Goal: Transaction & Acquisition: Register for event/course

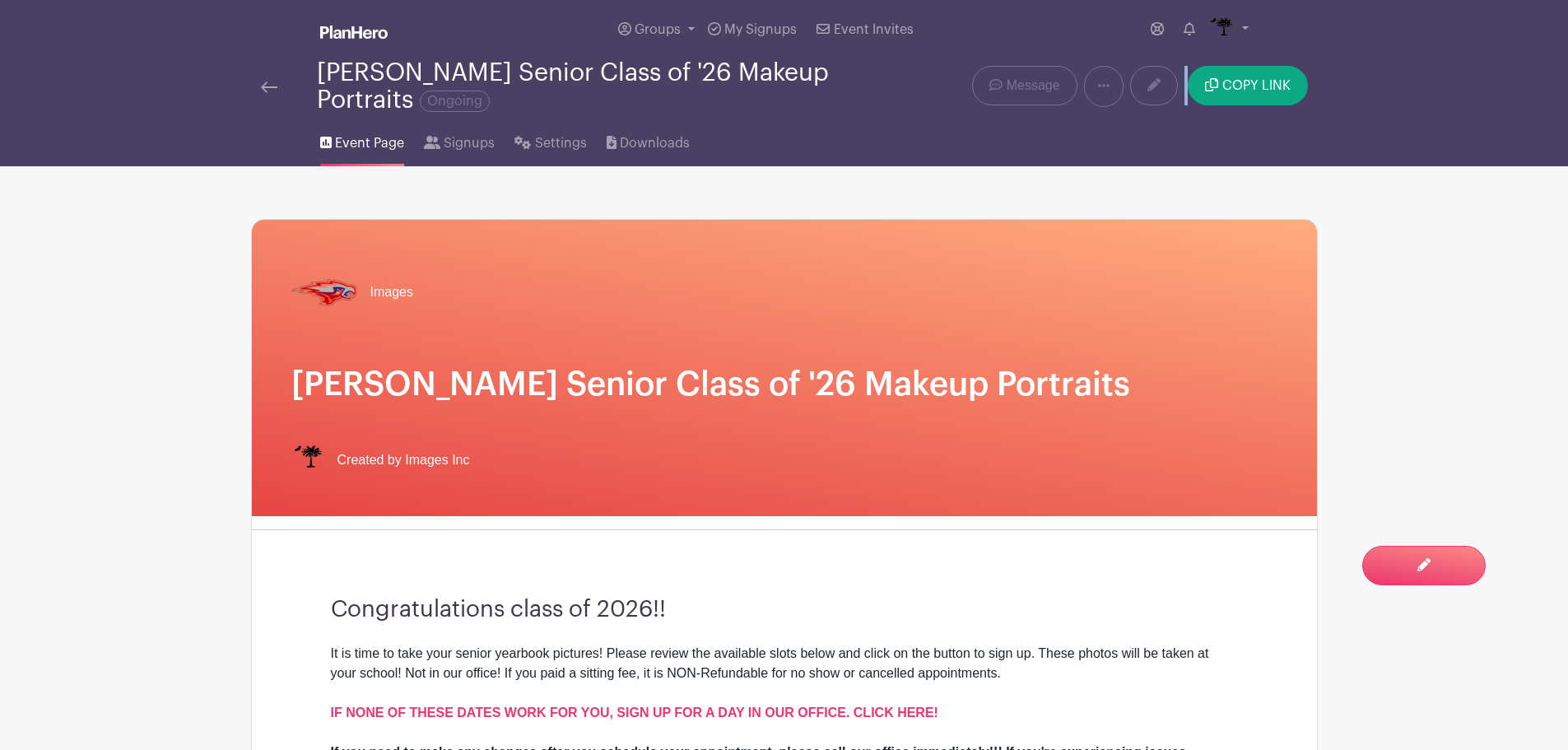
click at [272, 92] on img at bounding box center [269, 86] width 16 height 11
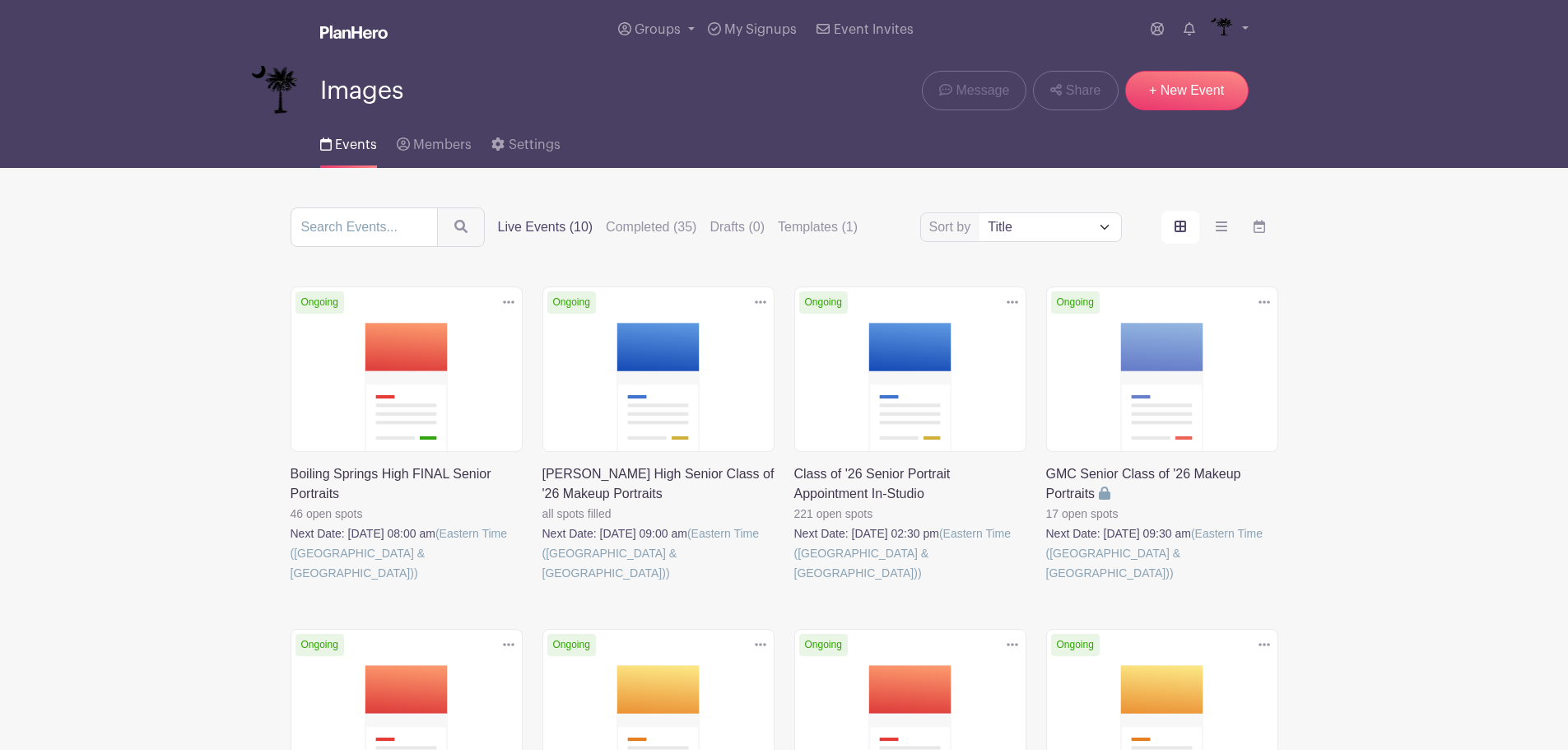
click at [794, 583] on link at bounding box center [794, 583] width 0 height 0
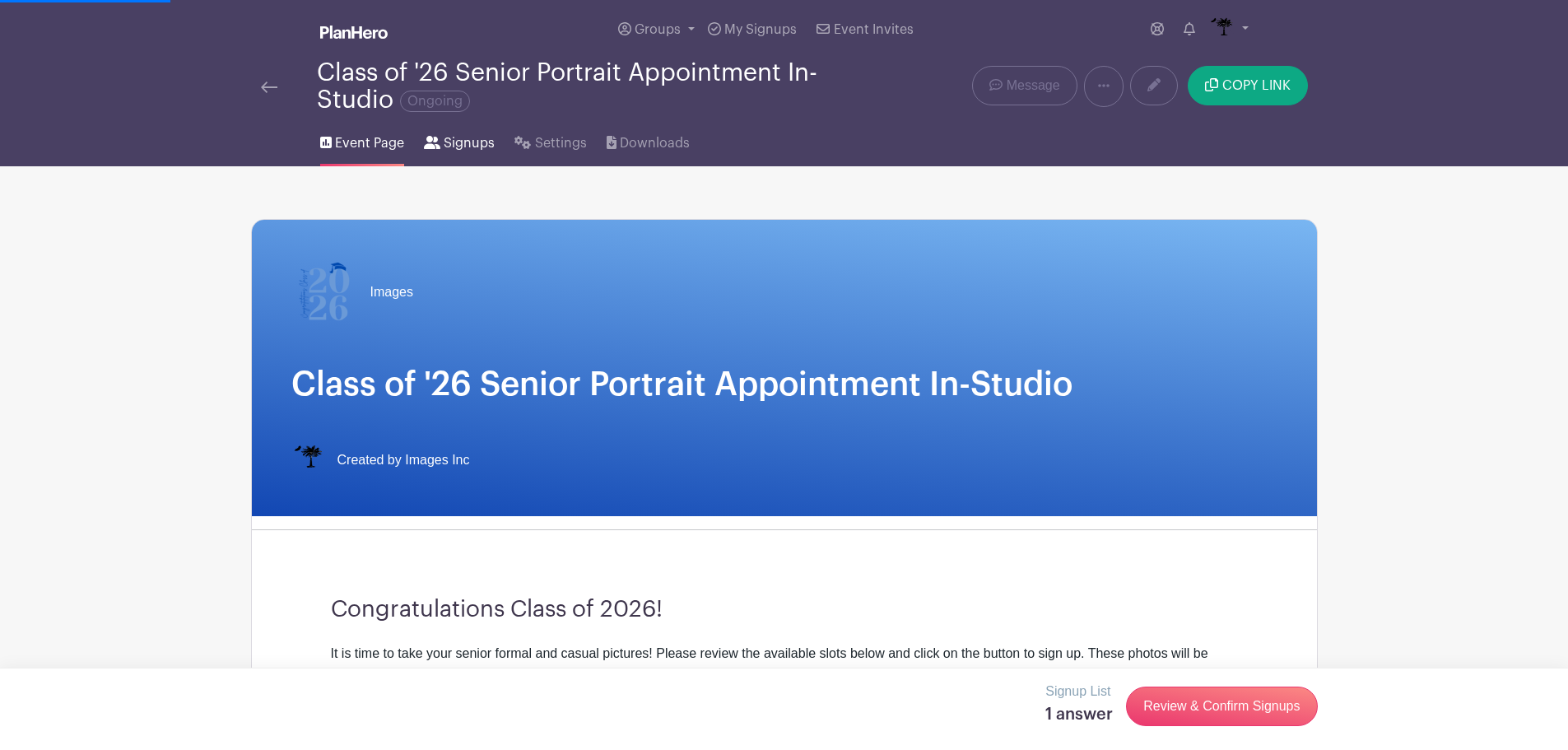
click at [448, 151] on span "Signups" at bounding box center [469, 143] width 51 height 20
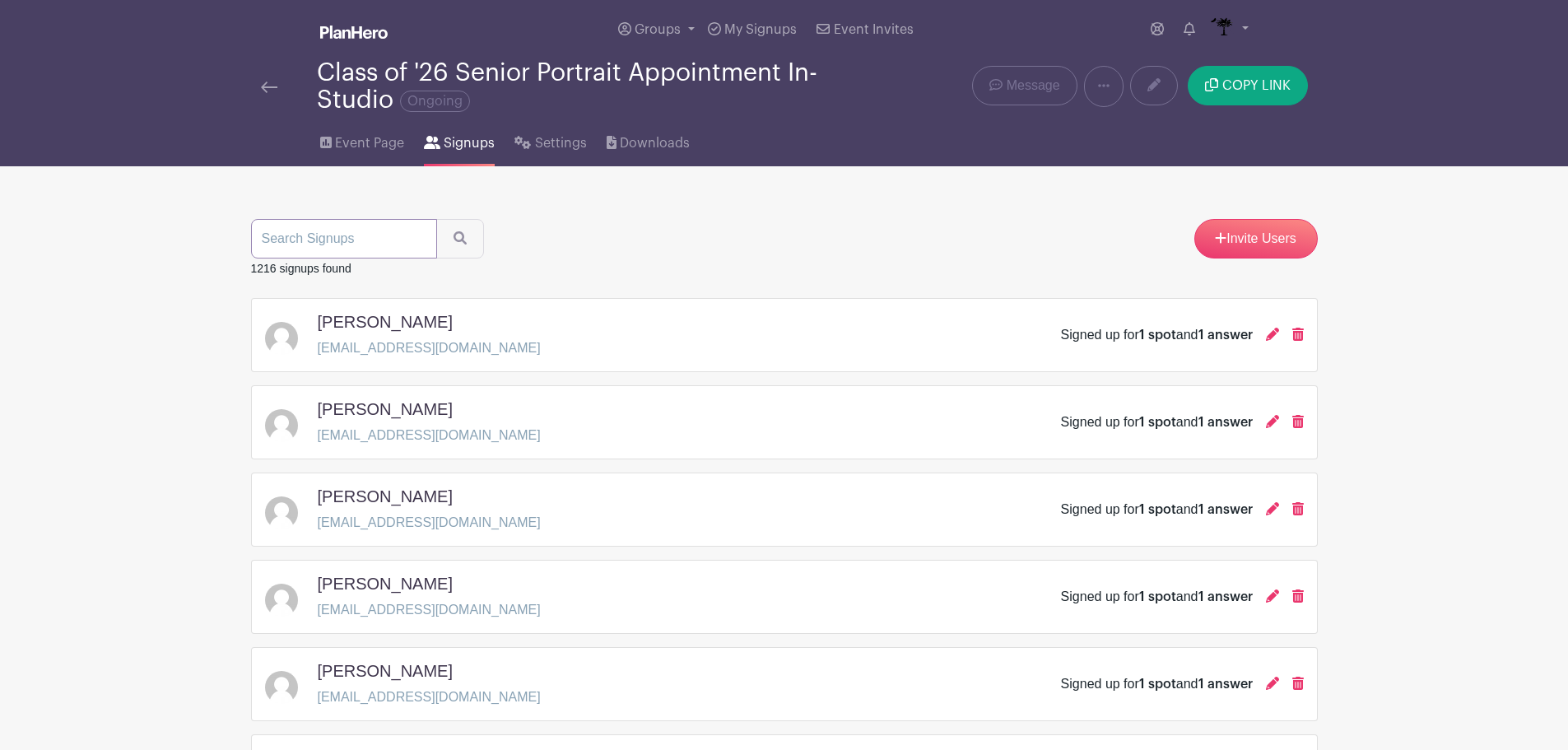
click at [386, 239] on input "search" at bounding box center [344, 238] width 186 height 39
type input "[PERSON_NAME]"
click at [436, 219] on button "submit" at bounding box center [460, 238] width 48 height 39
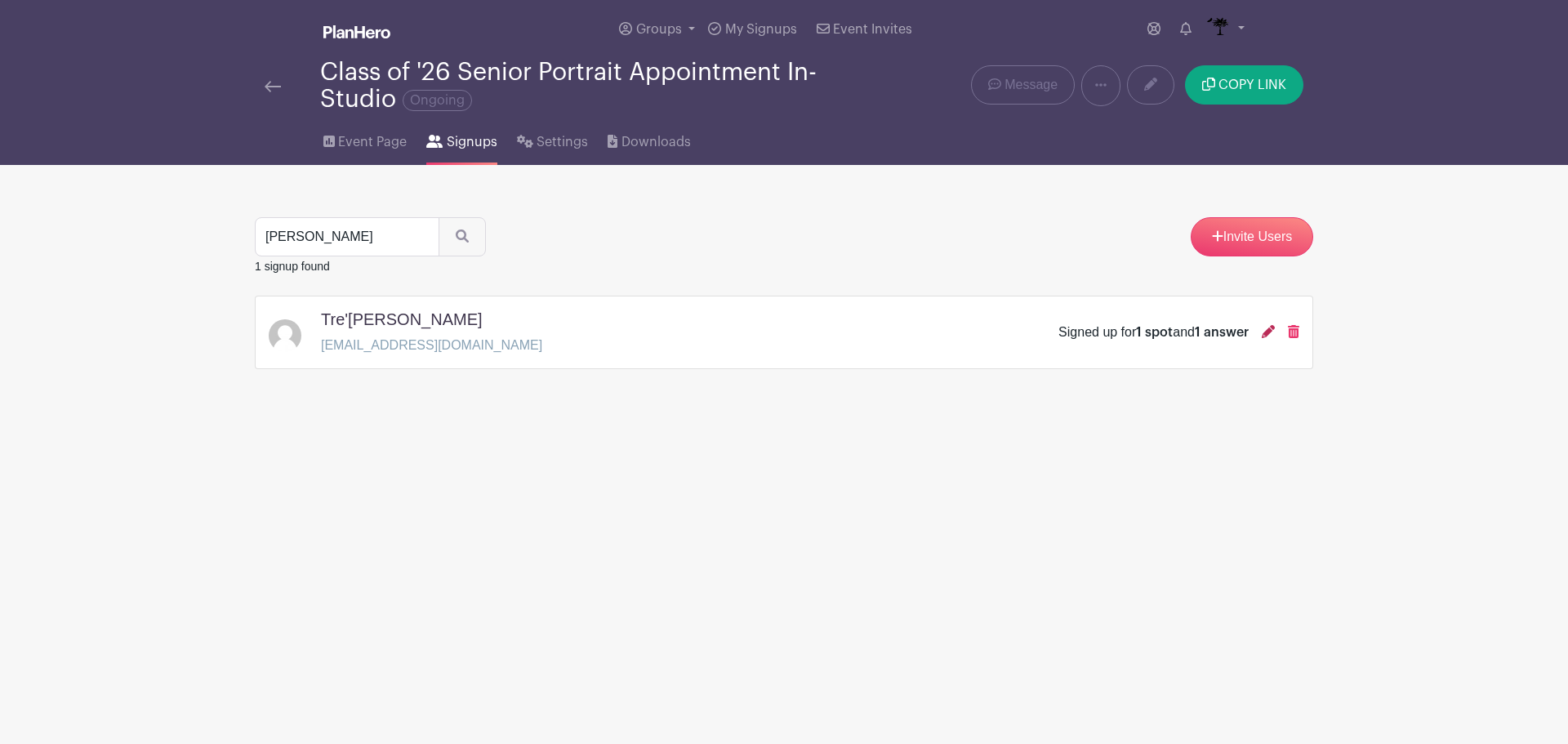
click at [1273, 331] on icon at bounding box center [1267, 331] width 13 height 13
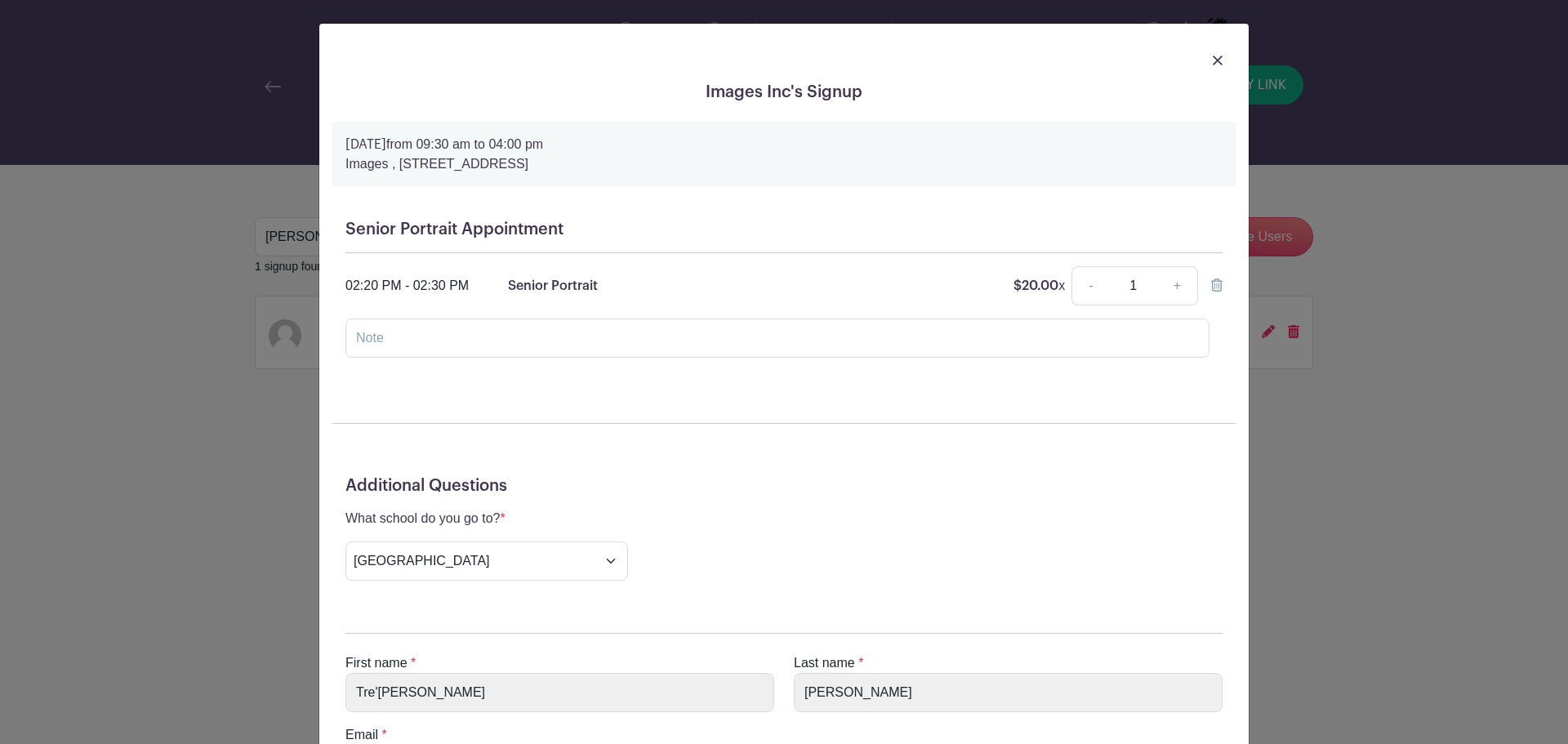
click at [1213, 58] on img at bounding box center [1217, 61] width 10 height 10
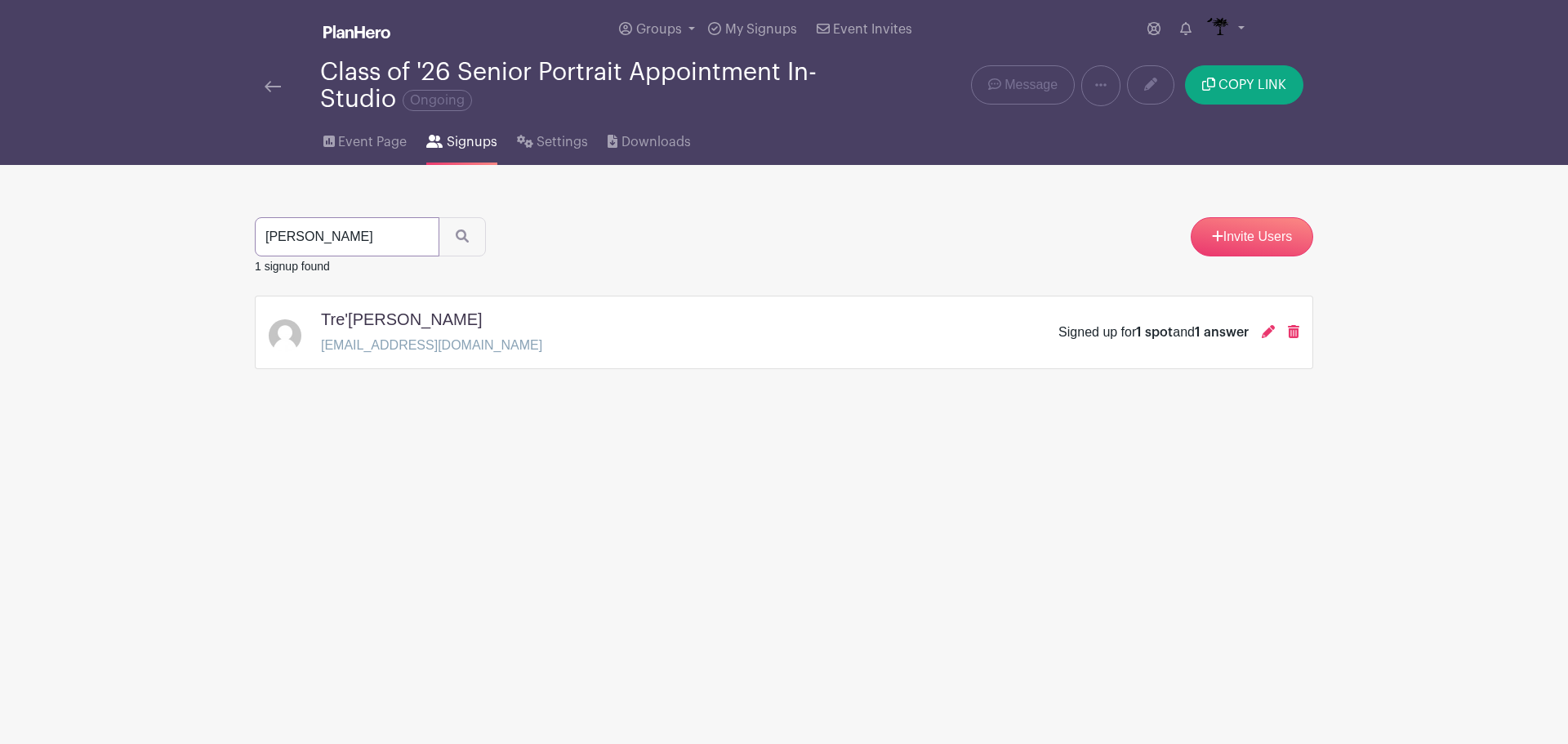
drag, startPoint x: 336, startPoint y: 238, endPoint x: 208, endPoint y: 242, distance: 128.1
click at [208, 242] on main "Groups All Groups Images Add New Group My Signups Event Invites My account Down…" at bounding box center [784, 236] width 1568 height 471
click at [418, 231] on input "[PERSON_NAME]" at bounding box center [347, 236] width 185 height 39
click at [416, 236] on input "[PERSON_NAME]" at bounding box center [347, 236] width 185 height 39
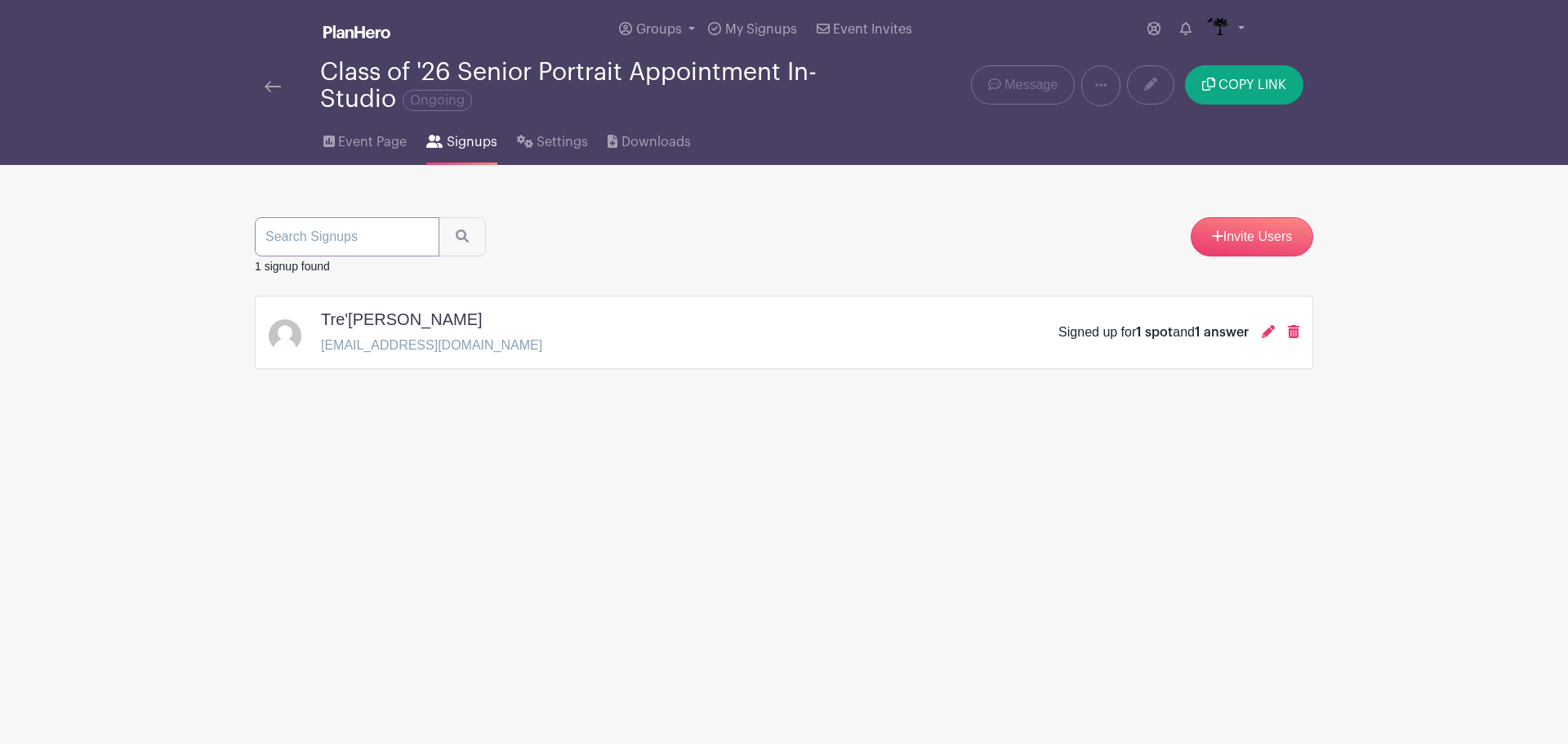
click at [305, 248] on input "search" at bounding box center [347, 236] width 185 height 39
type input "zion"
click at [439, 217] on button "submit" at bounding box center [463, 236] width 47 height 39
click at [417, 232] on input "zion" at bounding box center [347, 236] width 185 height 39
click at [350, 240] on input "search" at bounding box center [347, 236] width 185 height 39
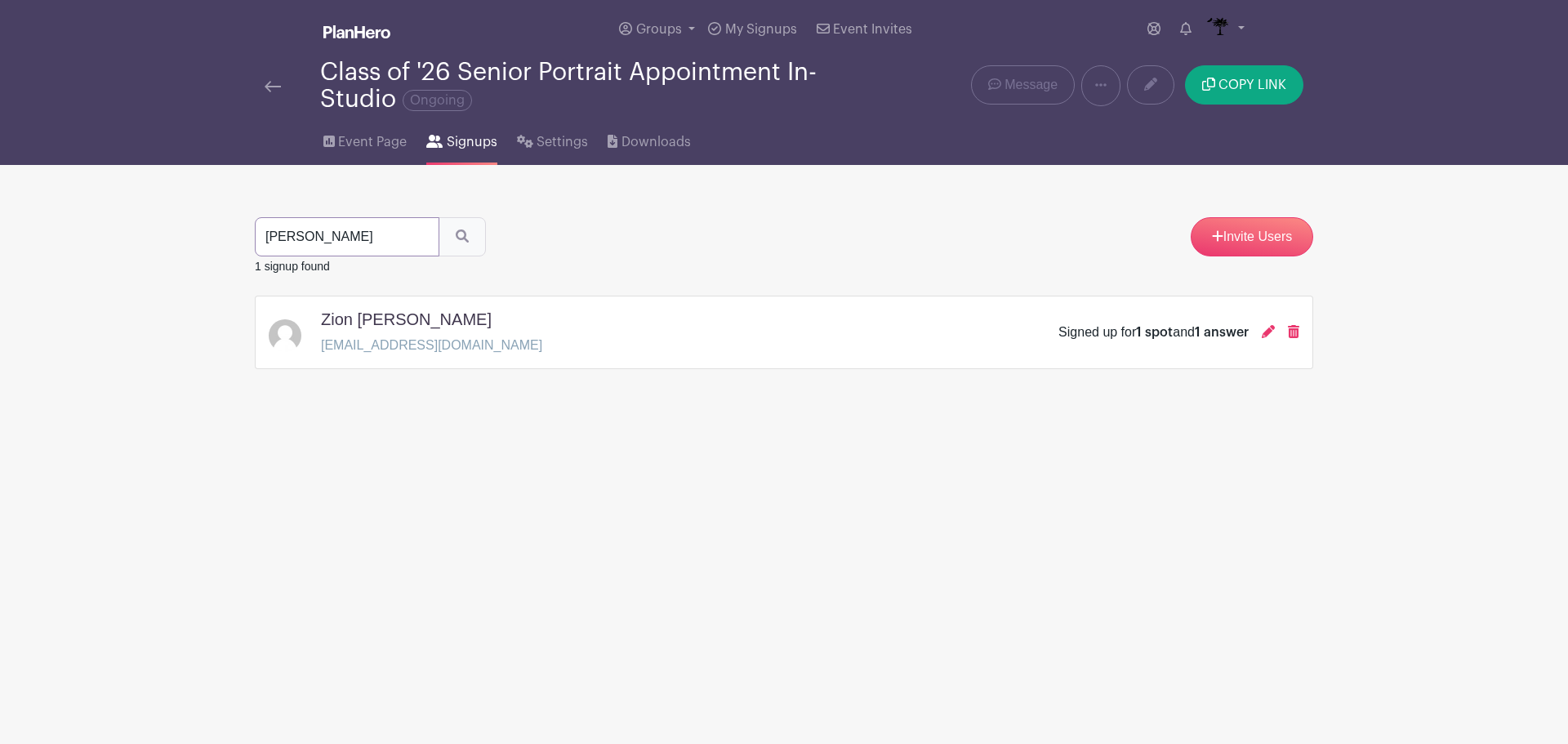
type input "[PERSON_NAME]"
click at [457, 236] on icon "submit" at bounding box center [462, 236] width 13 height 13
click at [252, 79] on div "Class of '26 Senior Portrait Appointment In-Studio Ongoing Delete Event Are you…" at bounding box center [784, 86] width 1078 height 54
click at [268, 86] on img at bounding box center [272, 86] width 16 height 11
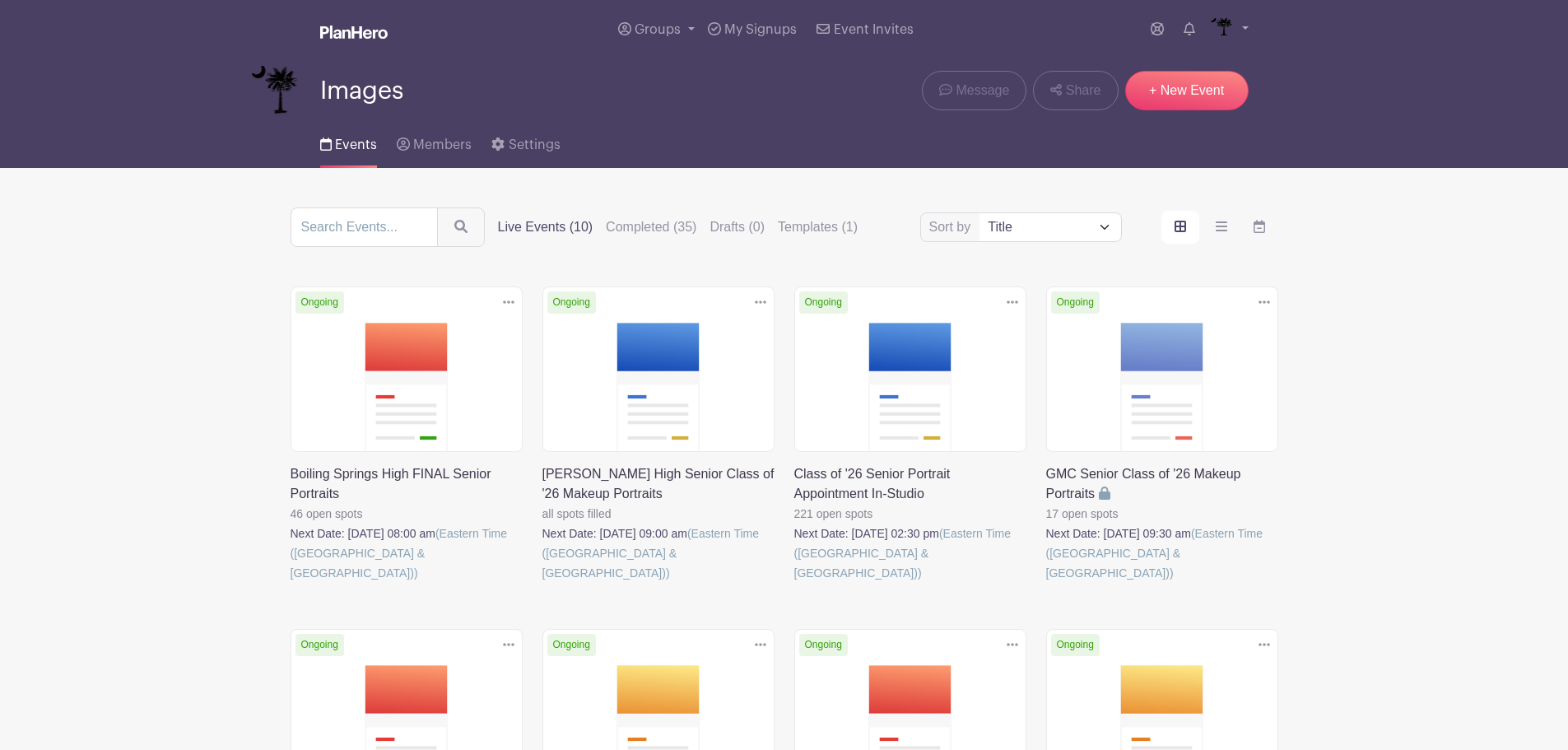
click at [1046, 583] on link at bounding box center [1046, 583] width 0 height 0
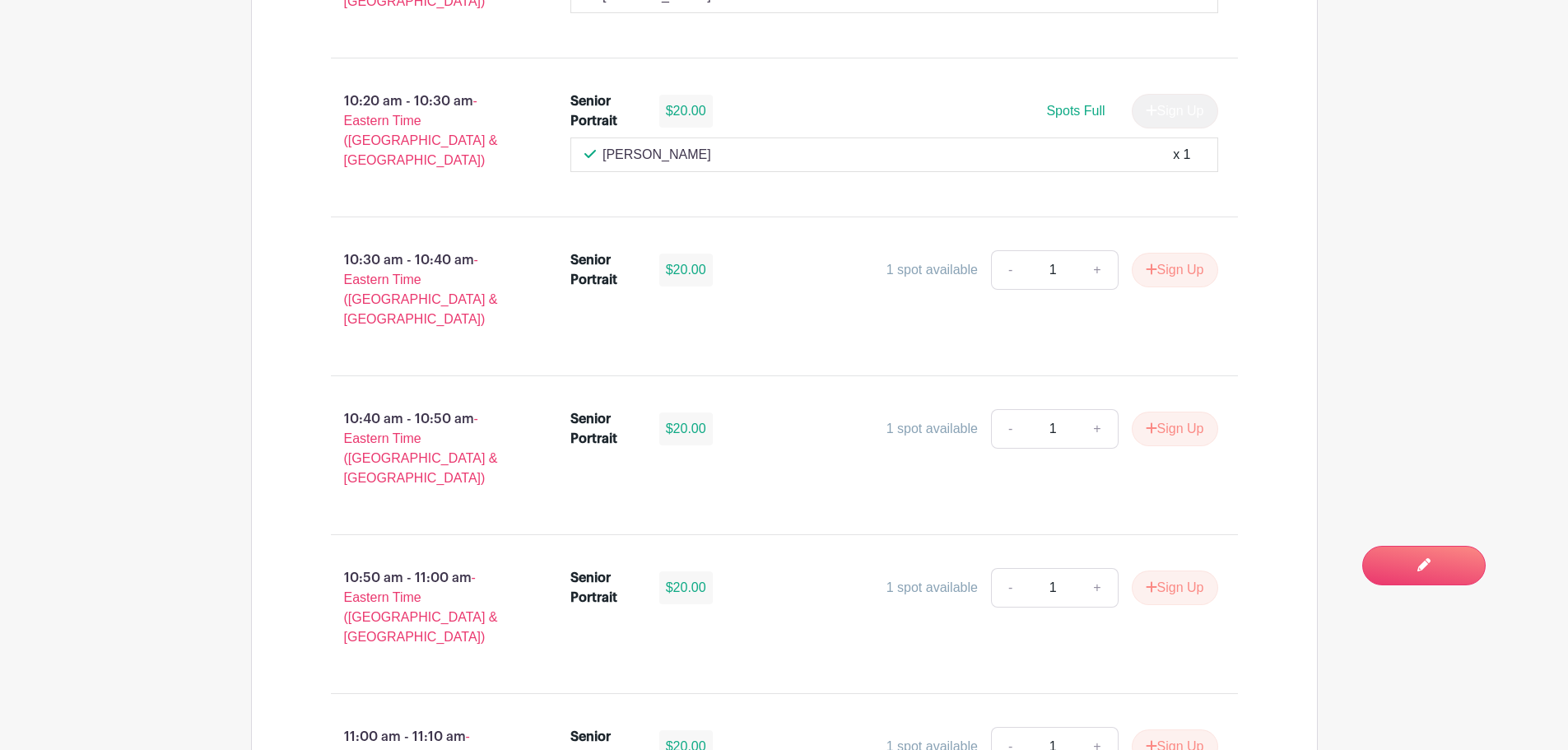
scroll to position [2059, 0]
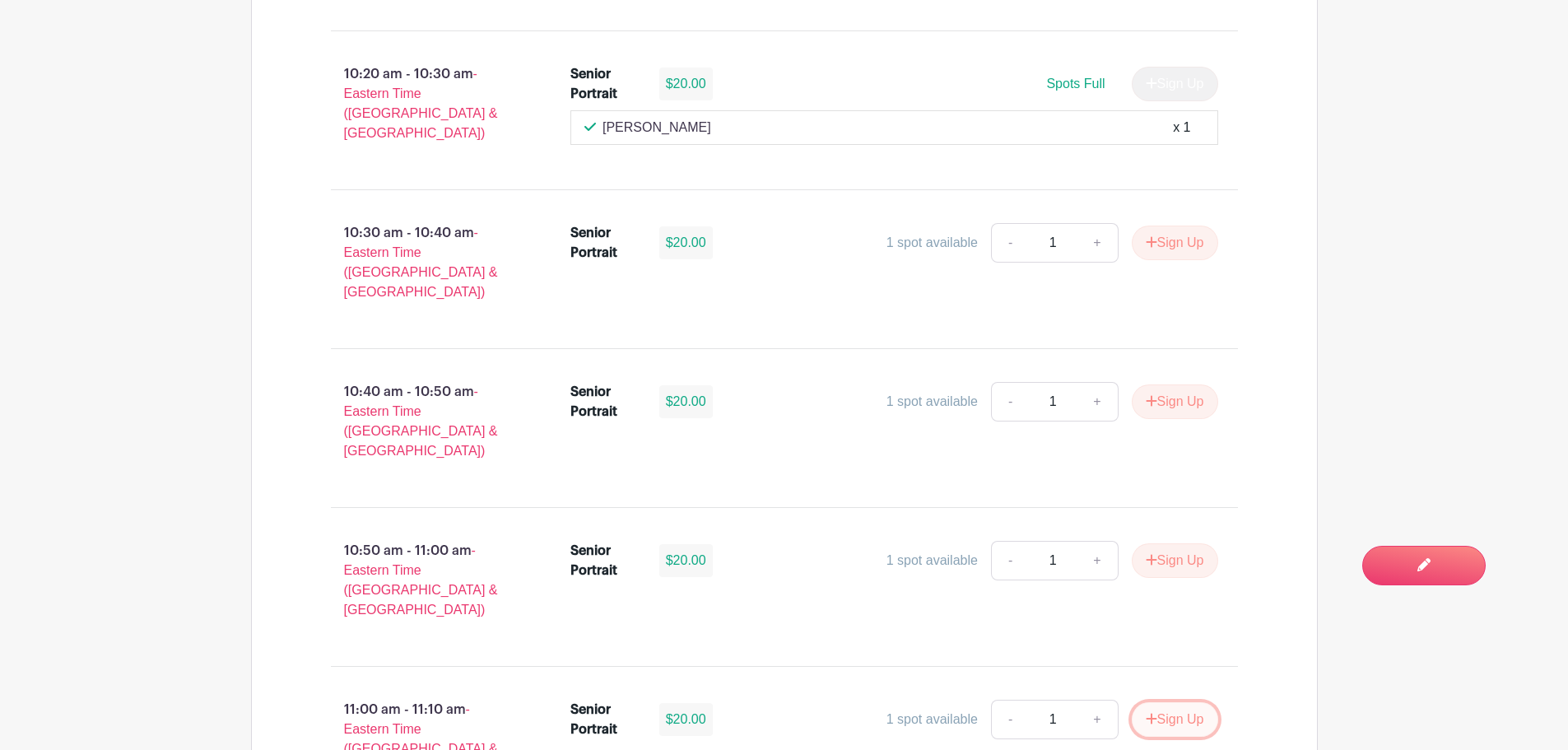
click at [1179, 702] on button "Sign Up" at bounding box center [1174, 719] width 86 height 34
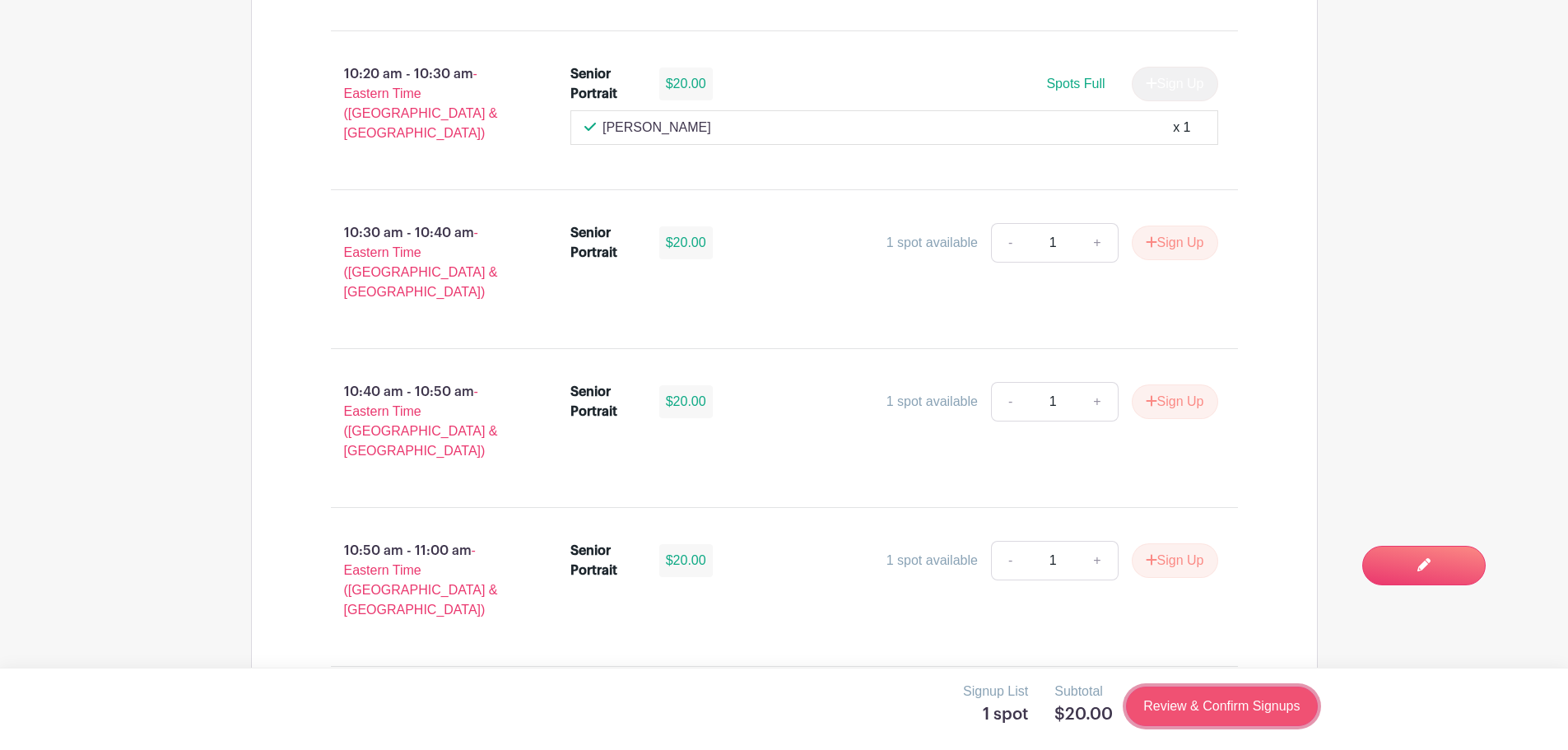
click at [1180, 709] on link "Review & Confirm Signups" at bounding box center [1221, 706] width 191 height 39
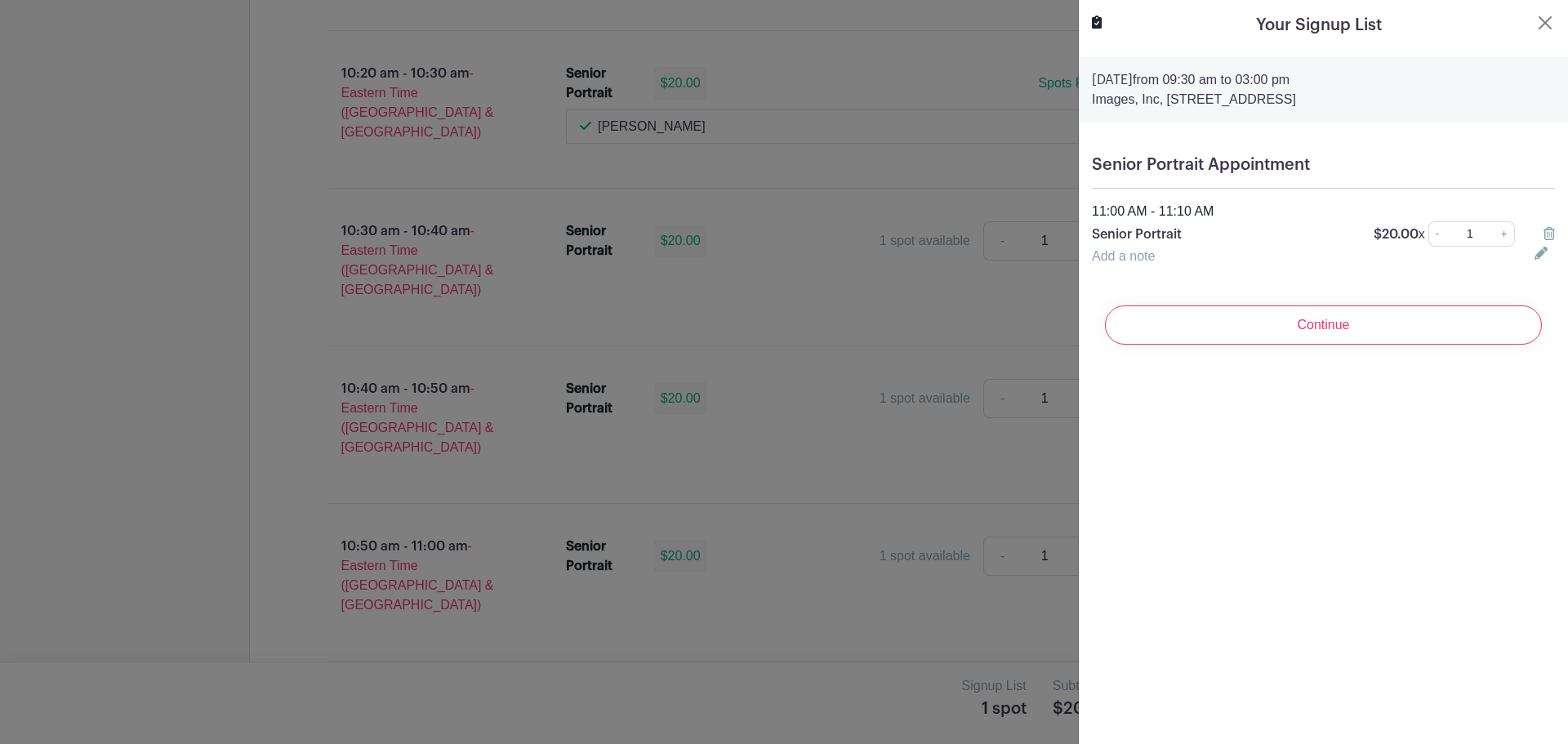
click at [1543, 229] on icon at bounding box center [1549, 233] width 11 height 13
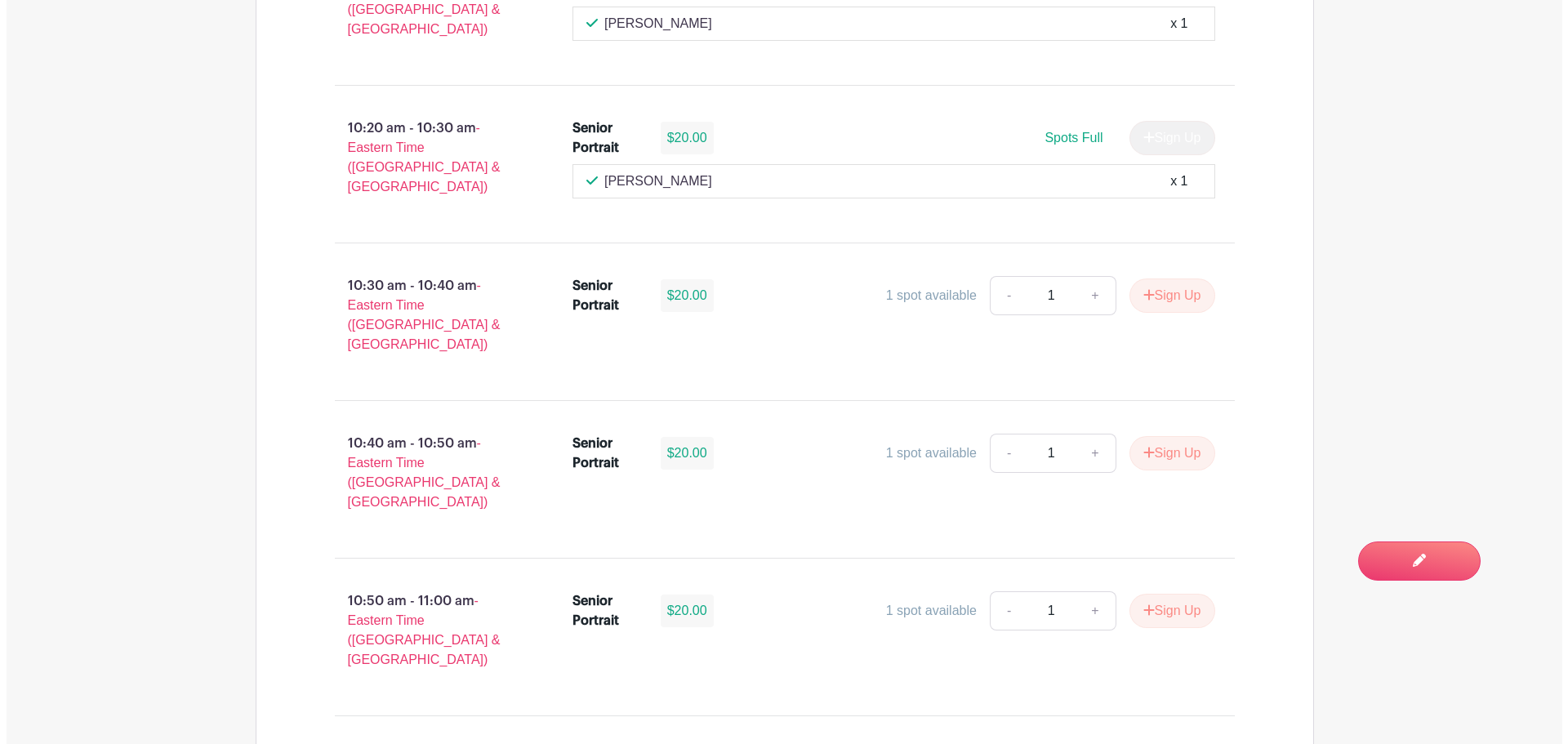
scroll to position [1960, 0]
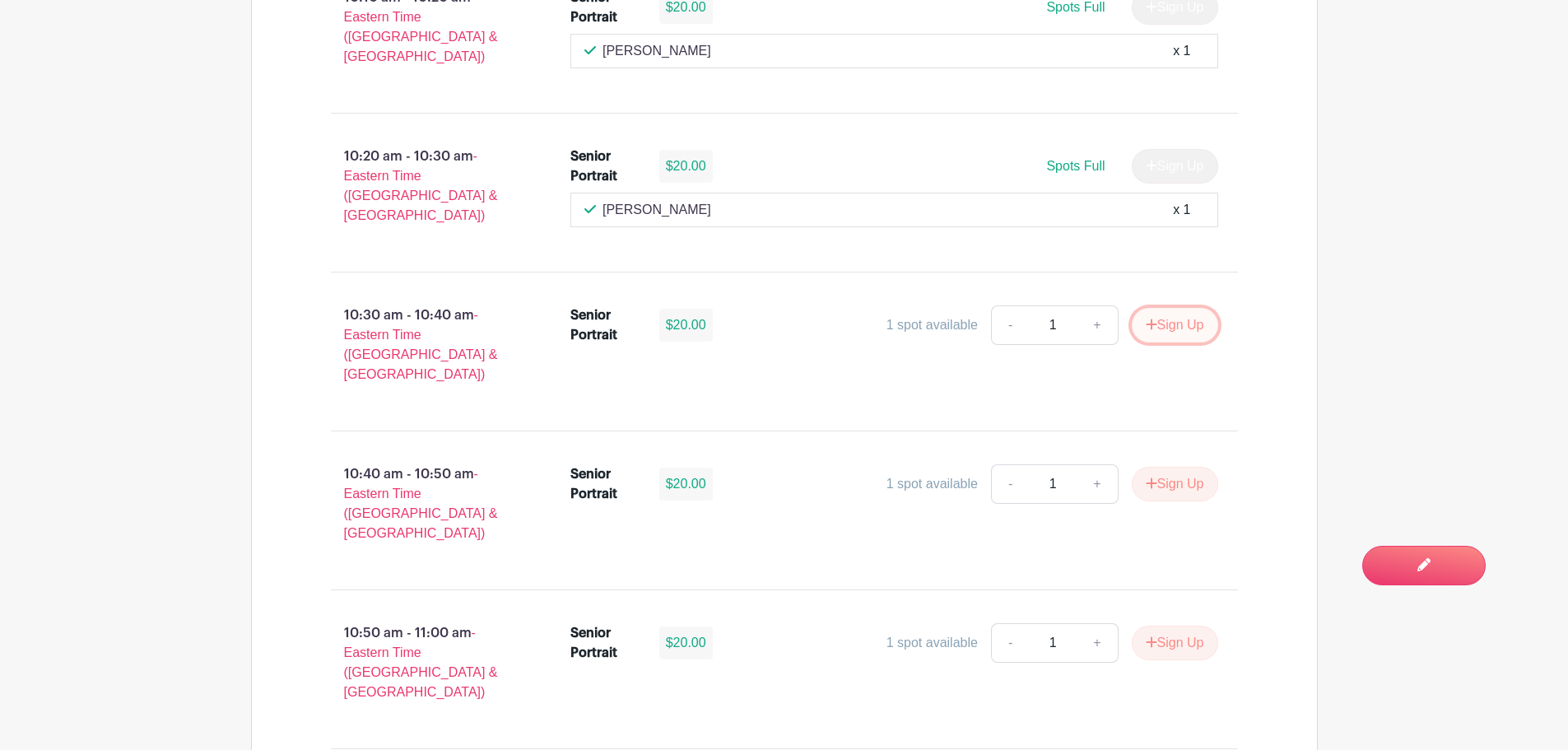
click at [1179, 308] on button "Sign Up" at bounding box center [1174, 325] width 86 height 34
click at [1179, 308] on div "Sign Up" at bounding box center [1168, 325] width 100 height 34
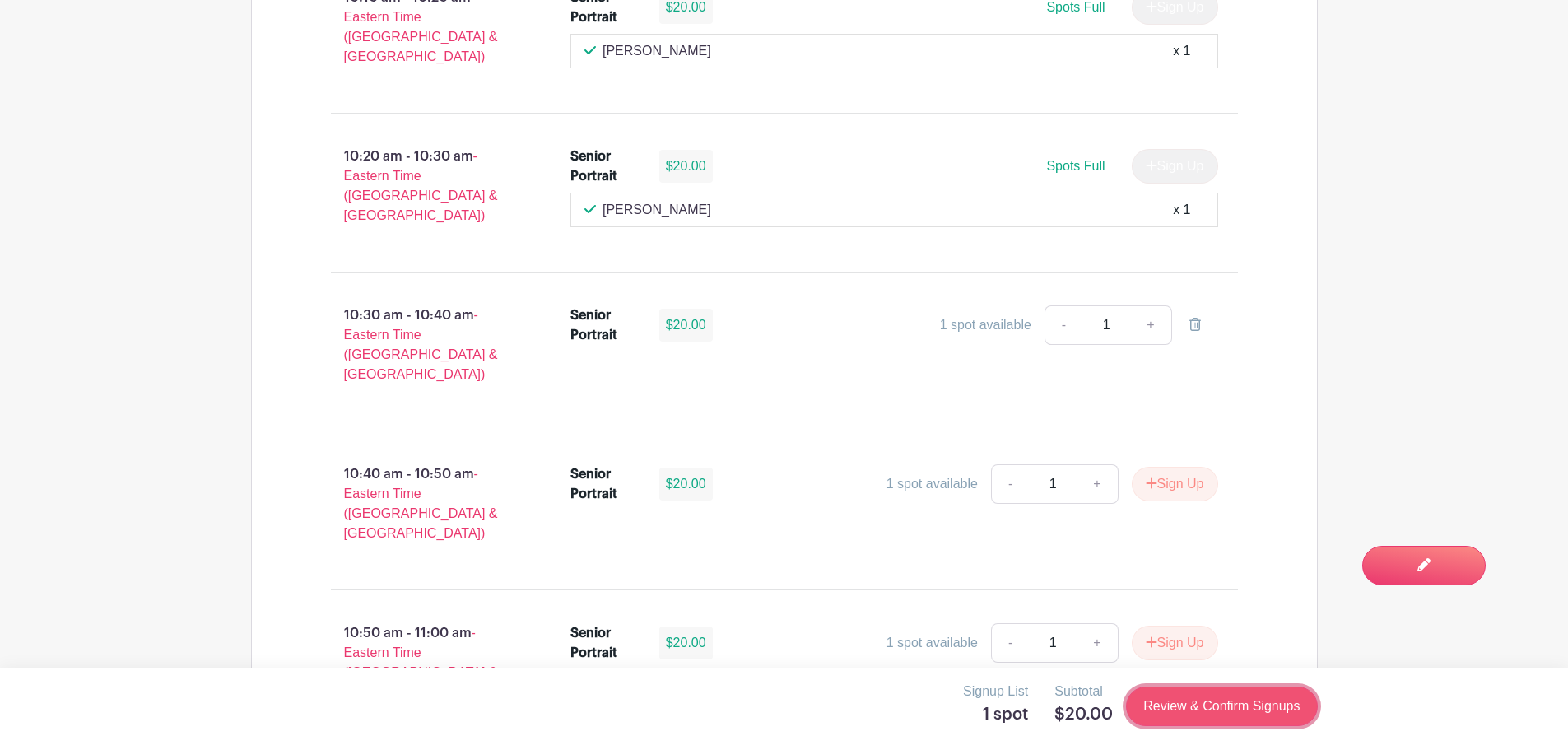
click at [1255, 702] on link "Review & Confirm Signups" at bounding box center [1221, 706] width 191 height 39
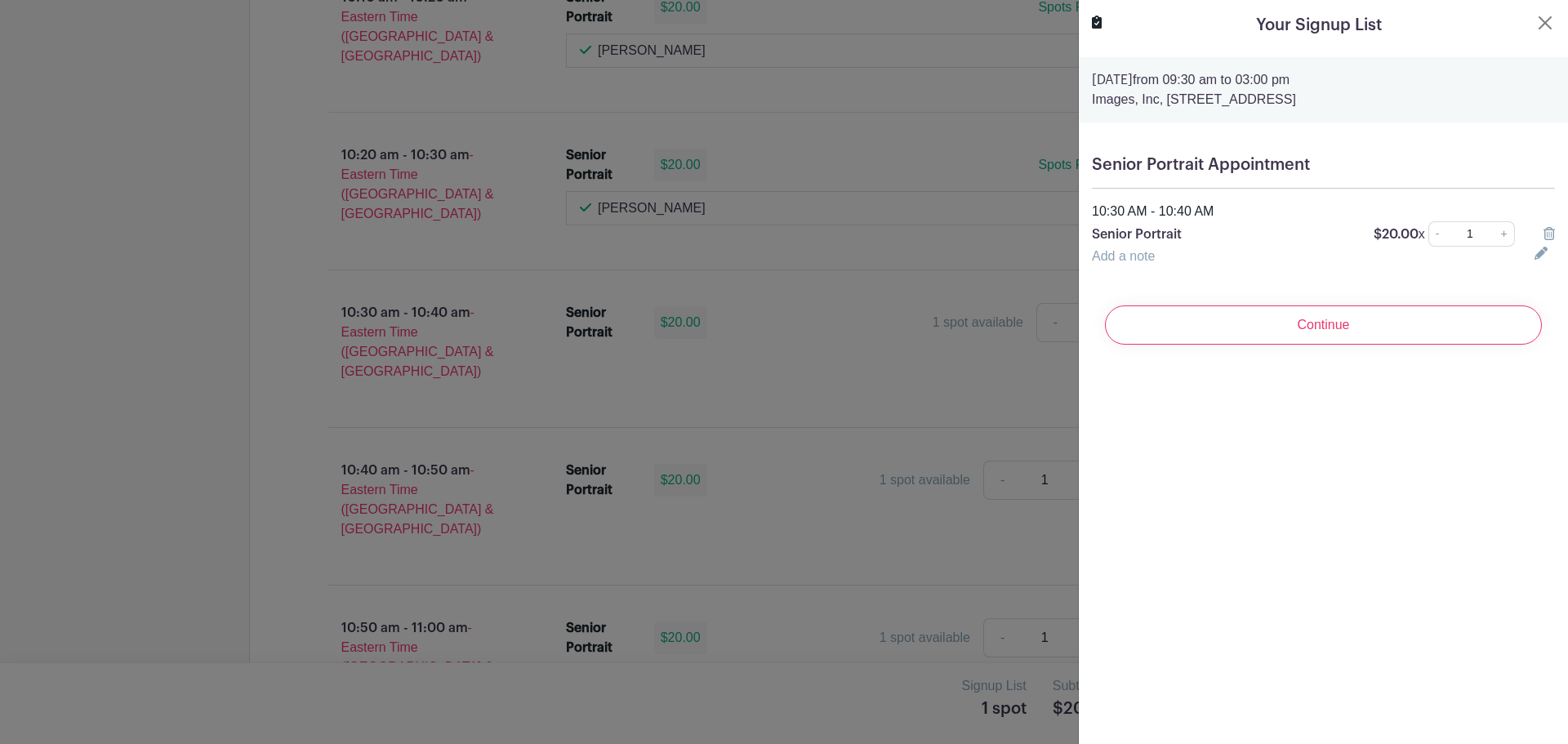
click at [1148, 255] on link "Add a note" at bounding box center [1123, 256] width 63 height 14
click at [1155, 269] on input "text" at bounding box center [1303, 266] width 423 height 39
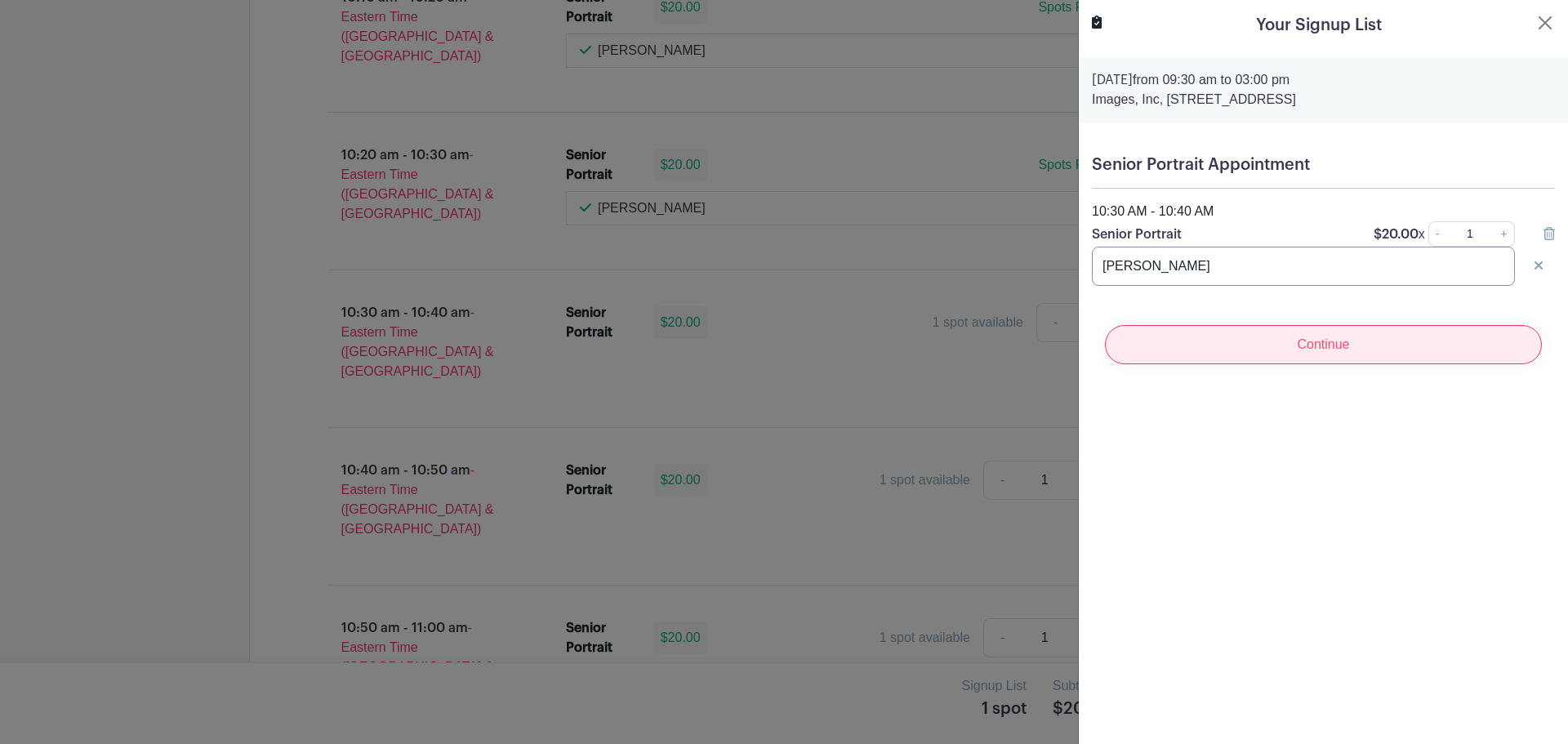
type input "[PERSON_NAME]"
click at [1286, 351] on input "Continue" at bounding box center [1323, 345] width 437 height 39
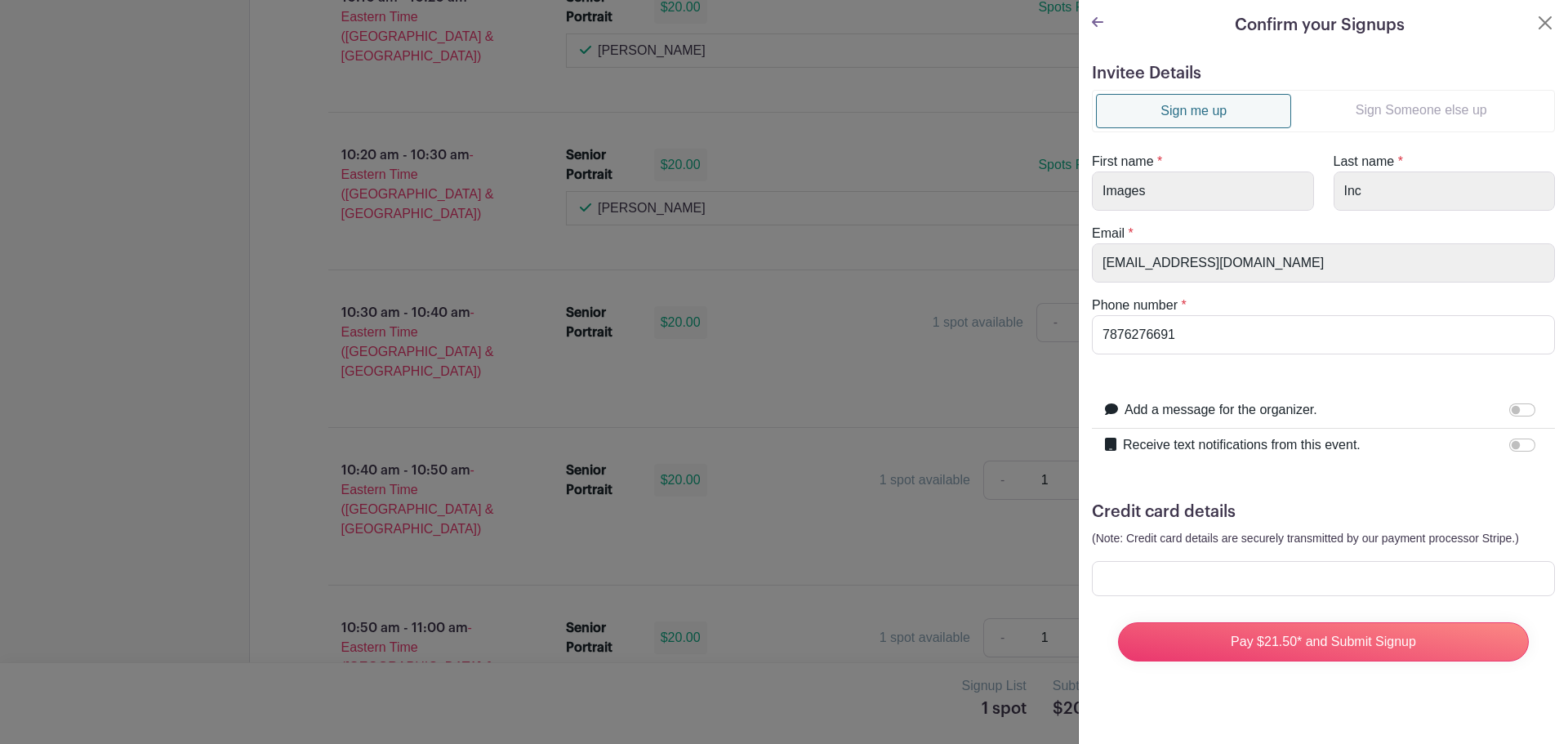
click at [1418, 114] on link "Sign Someone else up" at bounding box center [1421, 110] width 259 height 33
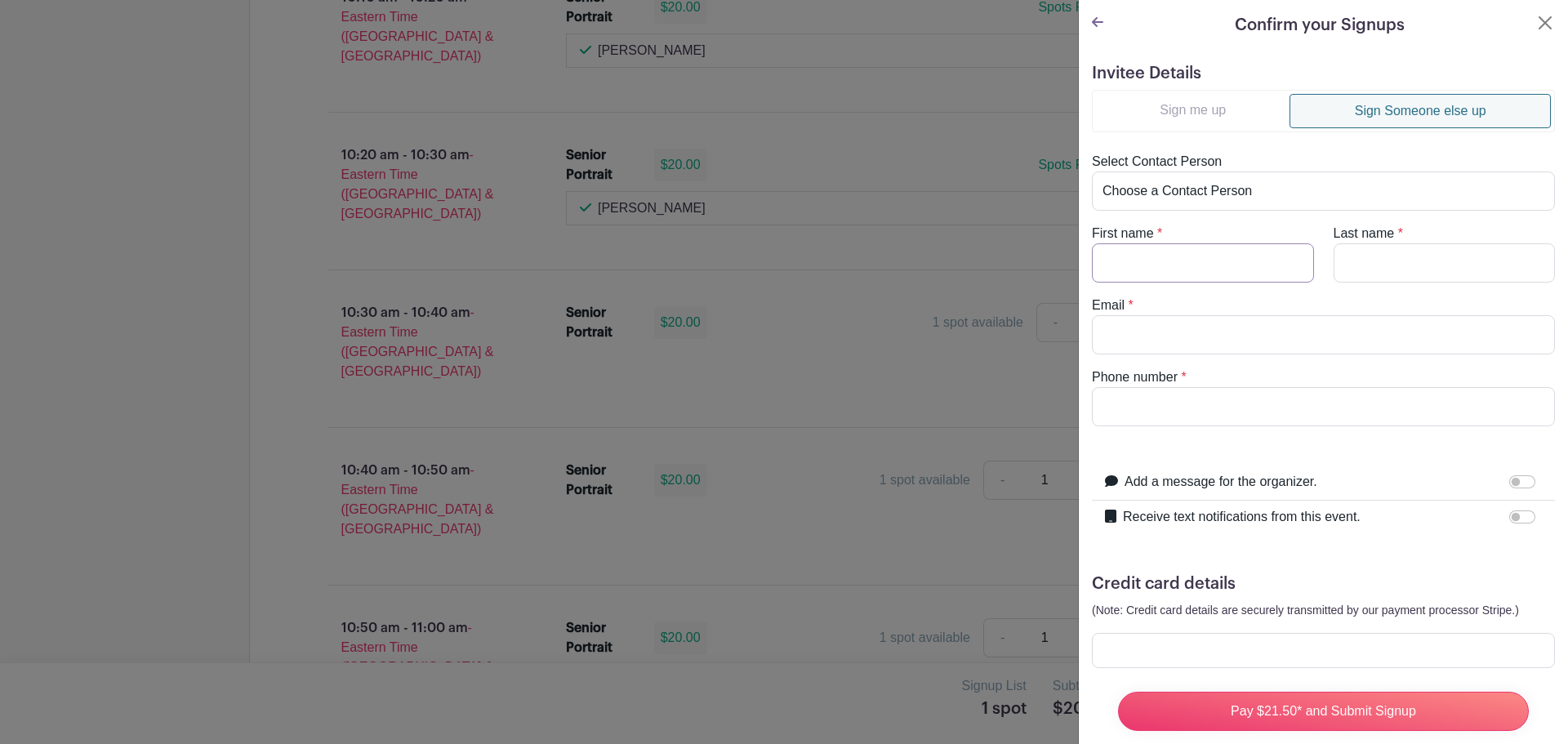
click at [1231, 248] on input "First name" at bounding box center [1203, 263] width 222 height 39
type input "[PERSON_NAME]"
type input "a"
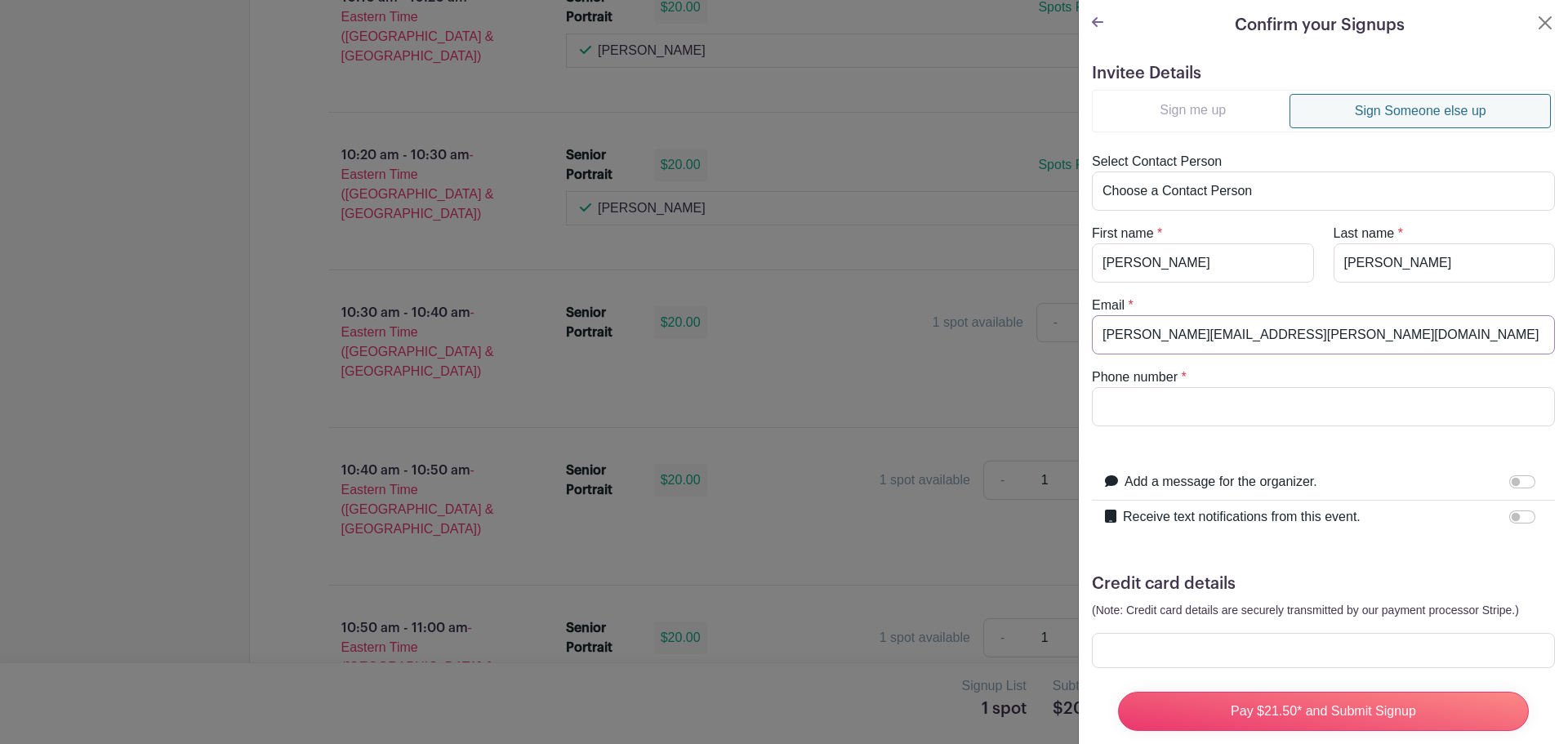
type input "[PERSON_NAME][EMAIL_ADDRESS][PERSON_NAME][DOMAIN_NAME]"
click at [1199, 414] on input "Phone number" at bounding box center [1323, 407] width 463 height 39
drag, startPoint x: 1199, startPoint y: 414, endPoint x: 1028, endPoint y: 421, distance: 171.1
type input "8643841154"
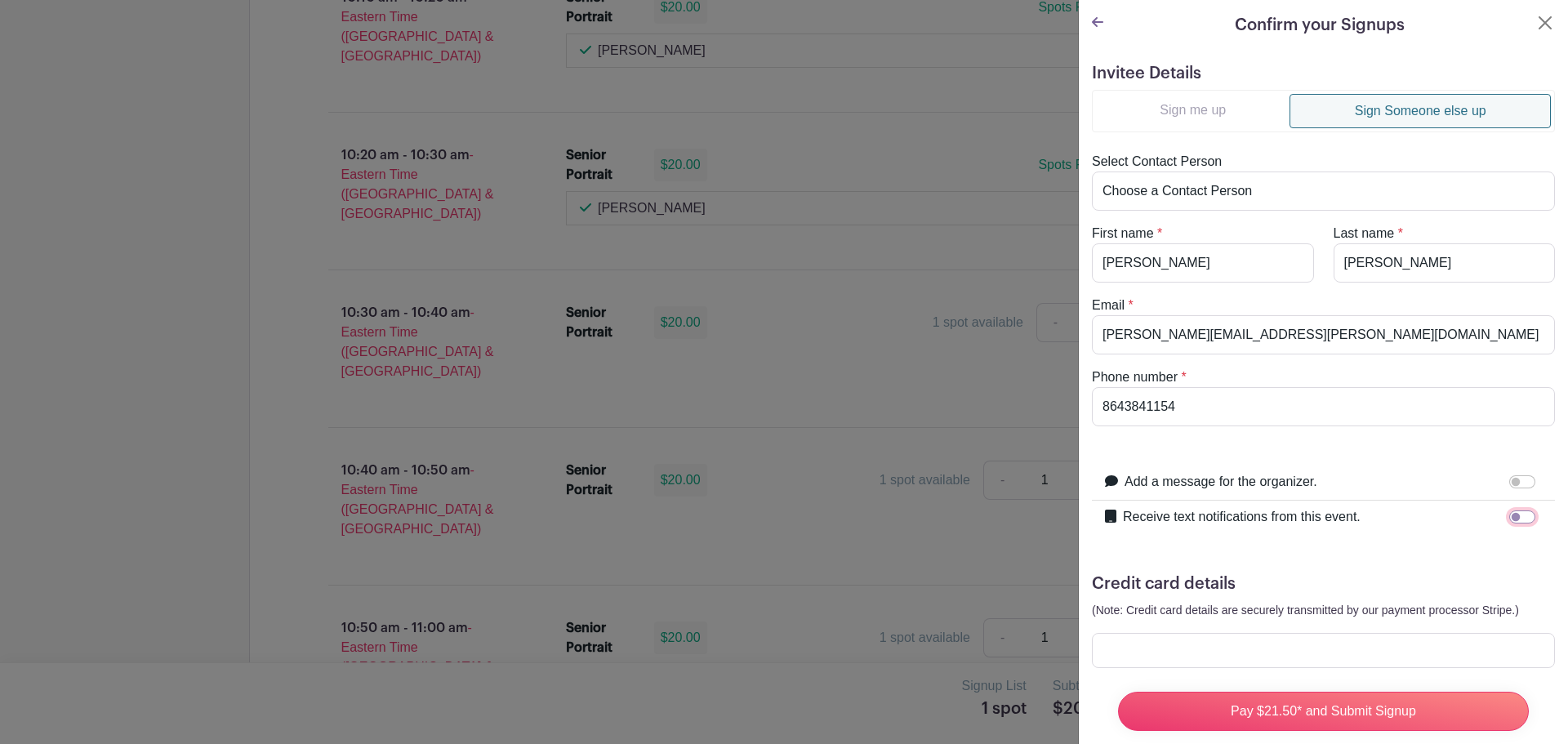
click at [1509, 511] on input "Receive text notifications from this event." at bounding box center [1521, 516] width 26 height 13
checkbox input "true"
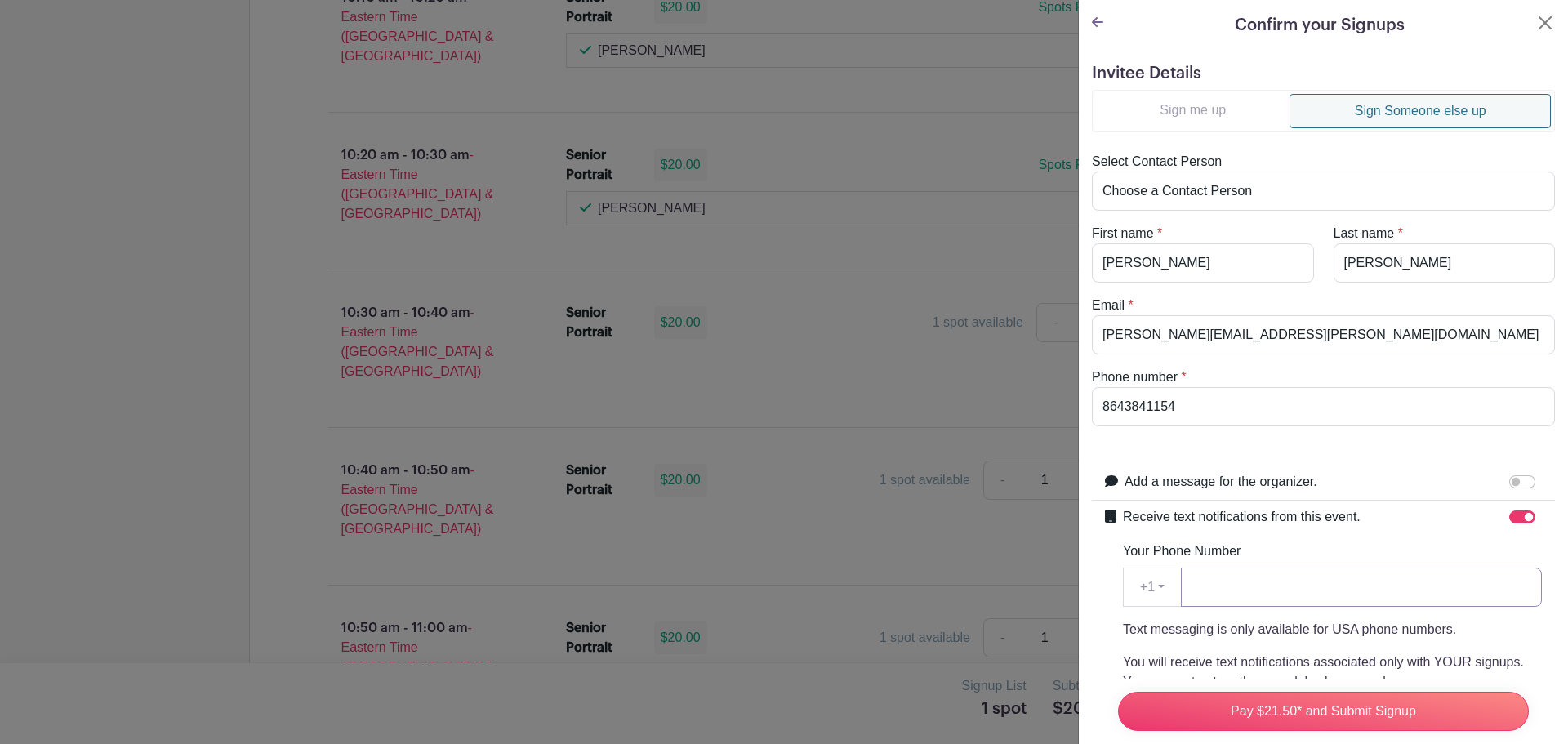
paste input "8643841154"
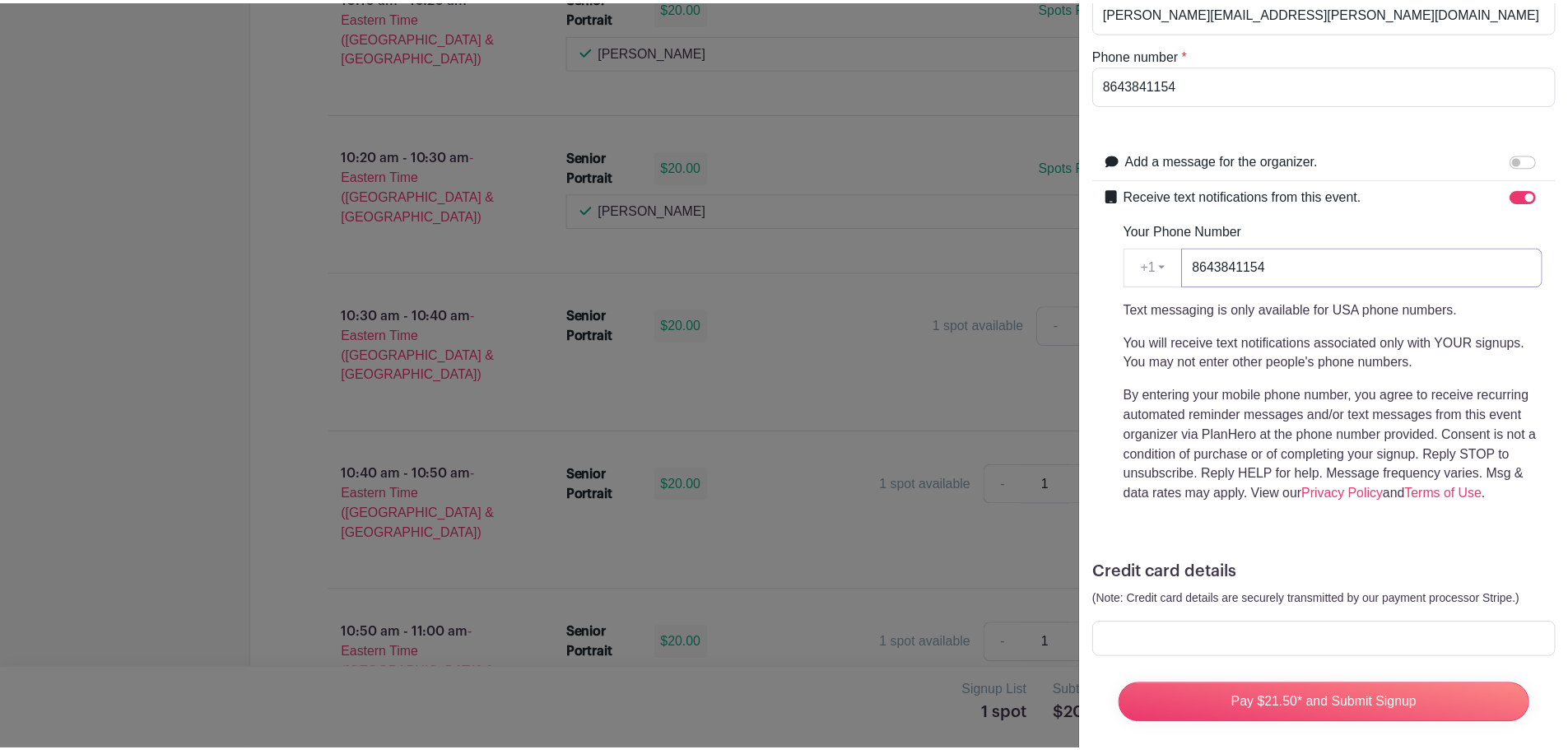
scroll to position [351, 0]
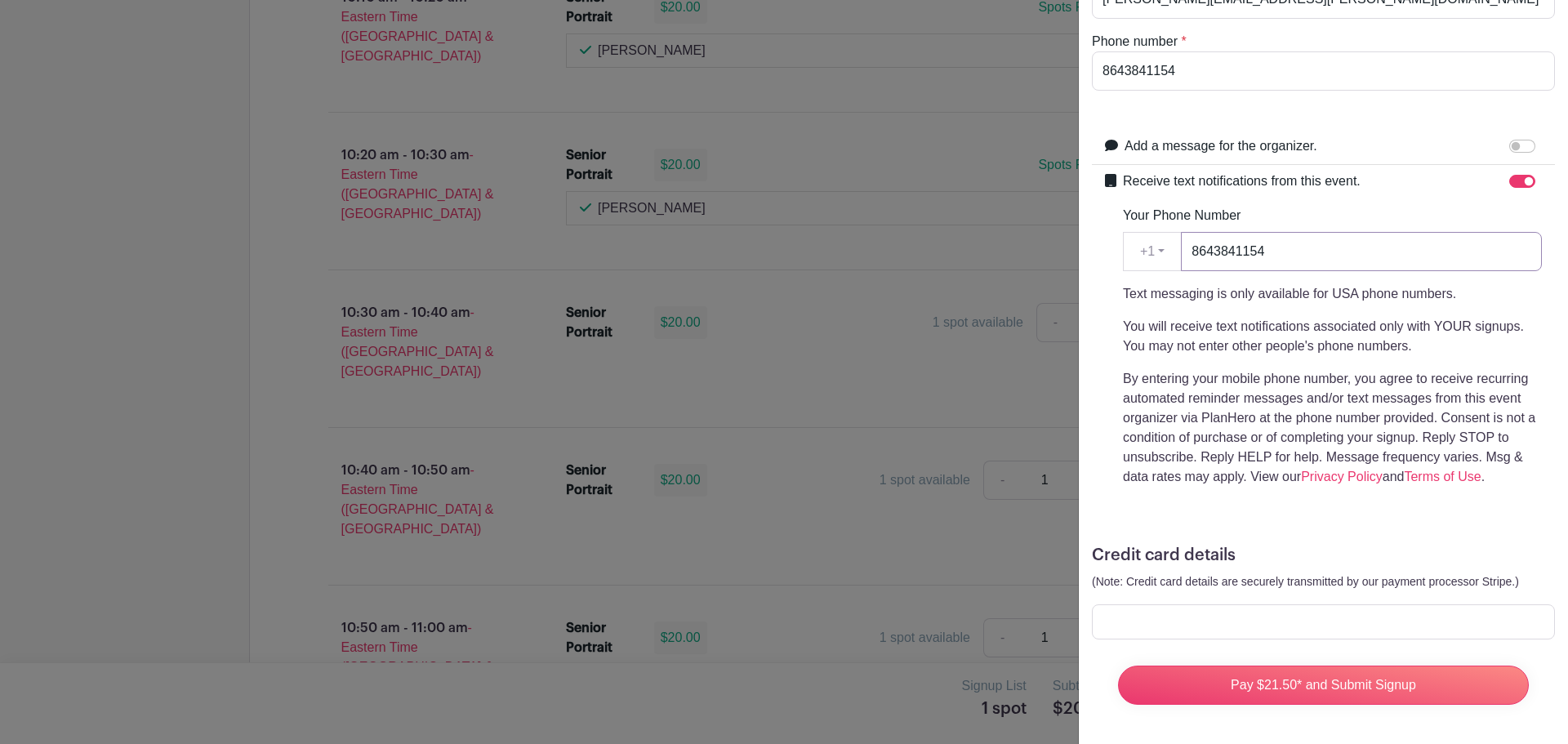
type input "8643841154"
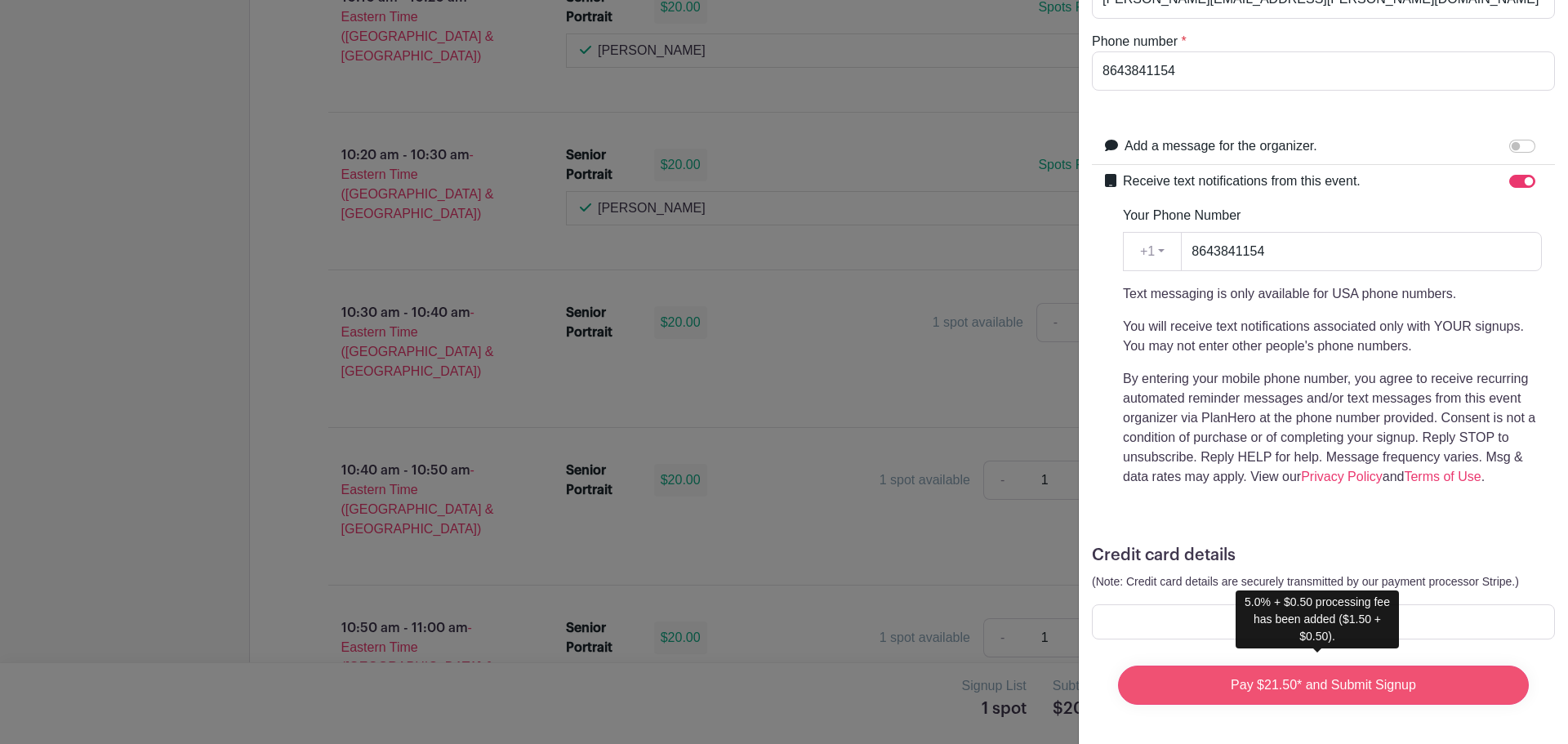
click at [1266, 669] on input "Pay $21.50* and Submit Signup" at bounding box center [1322, 686] width 411 height 39
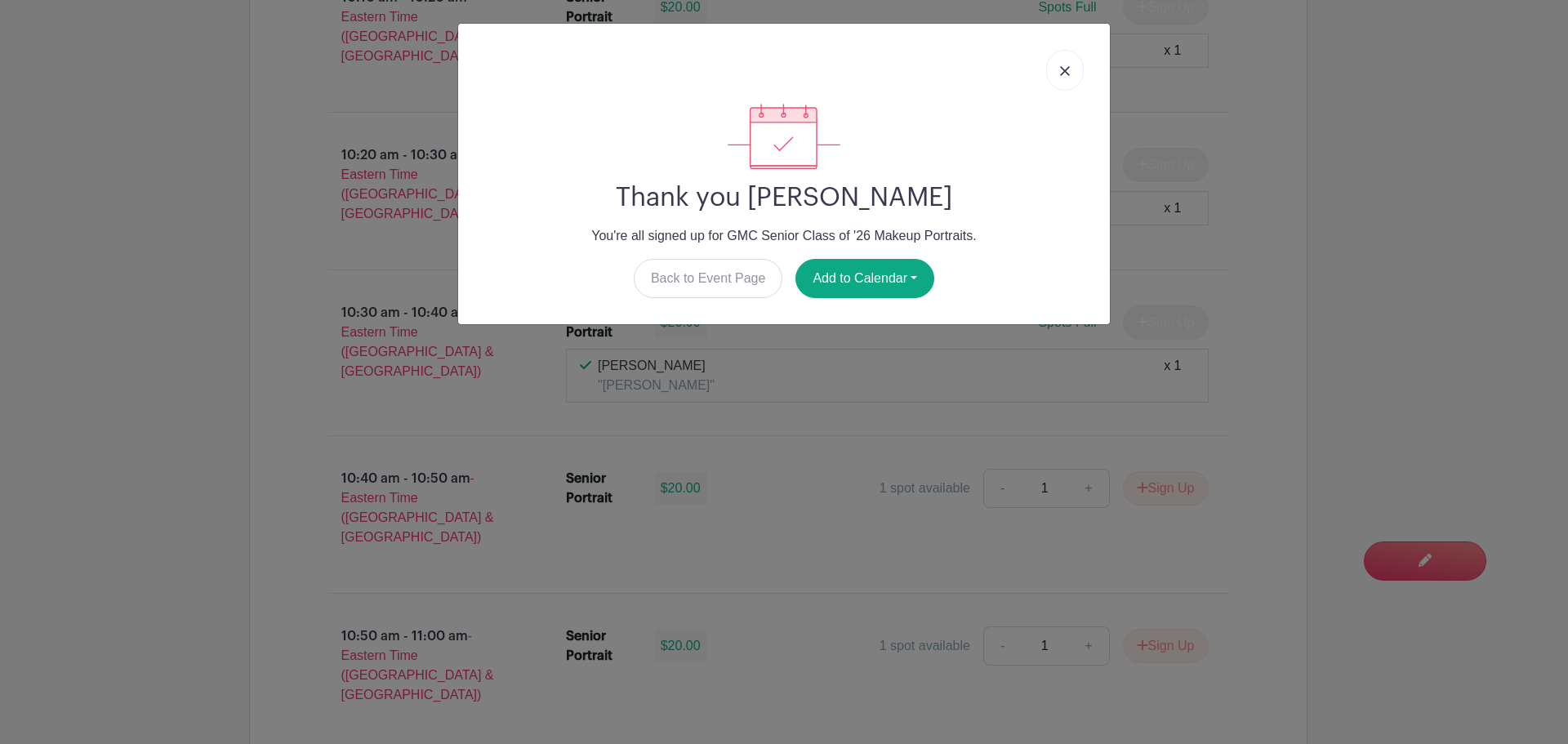
click at [1063, 64] on link at bounding box center [1065, 70] width 37 height 41
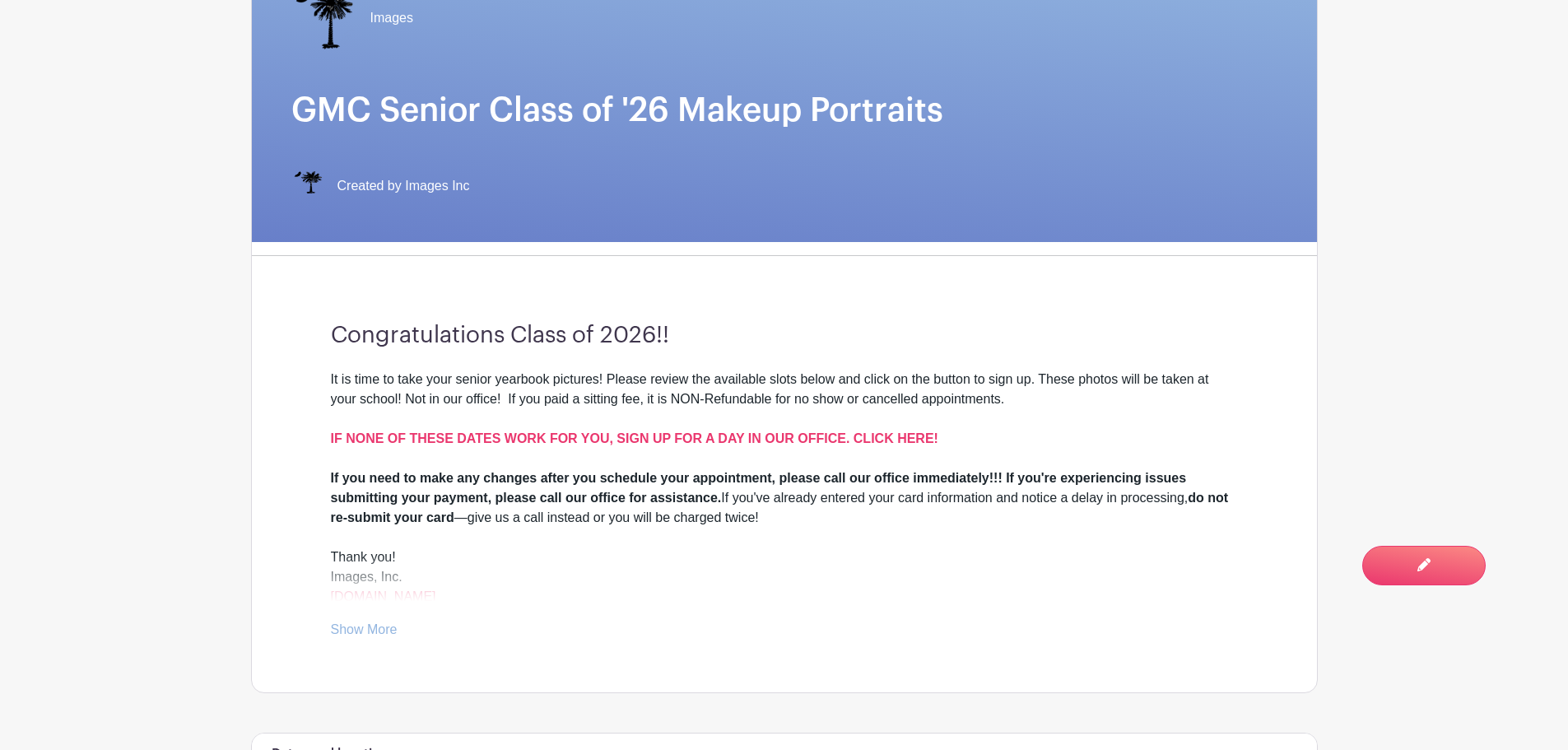
scroll to position [0, 0]
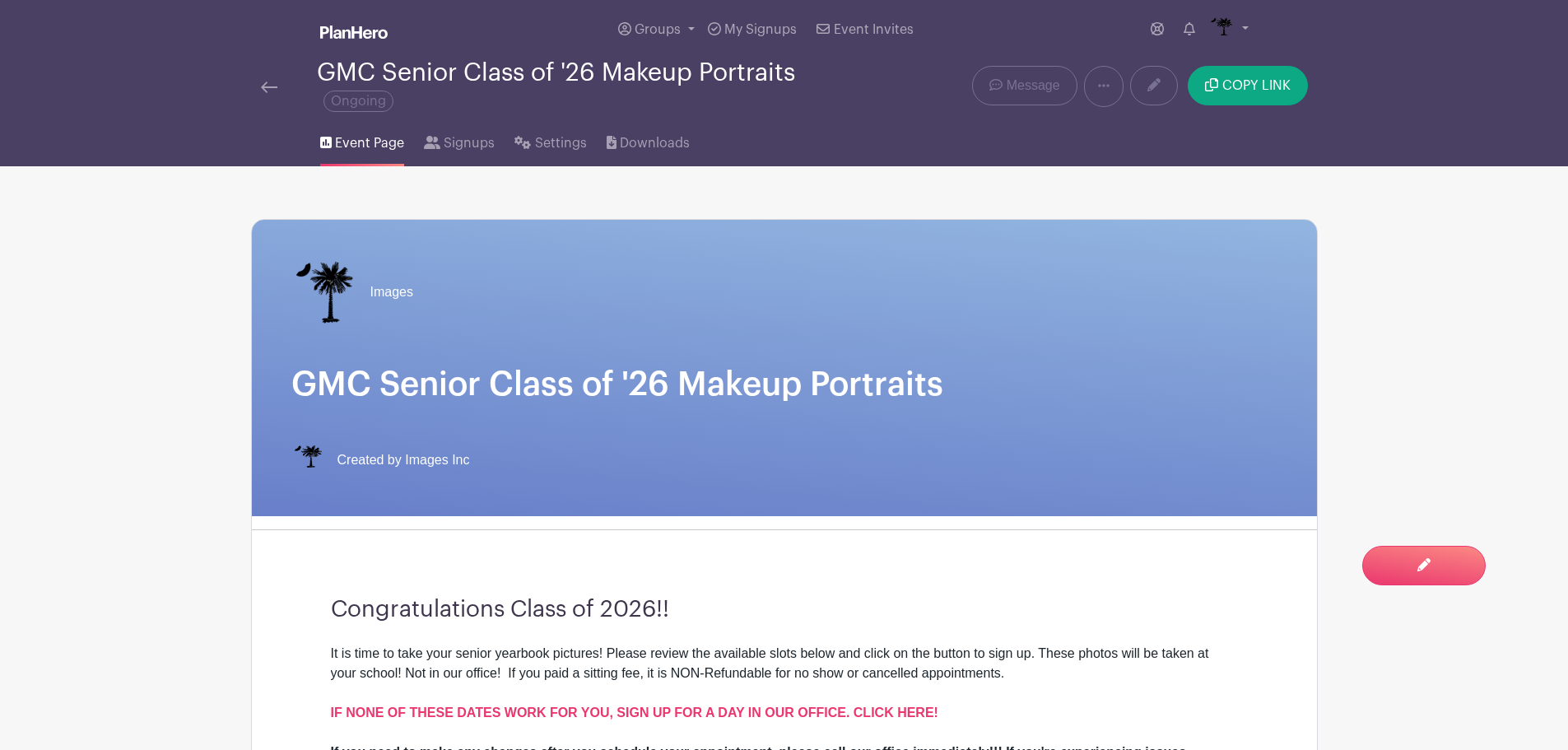
click at [284, 102] on div "GMC Senior Class of '26 Makeup Portraits Ongoing" at bounding box center [563, 86] width 603 height 55
click at [261, 85] on img at bounding box center [269, 86] width 16 height 11
